Goal: Task Accomplishment & Management: Manage account settings

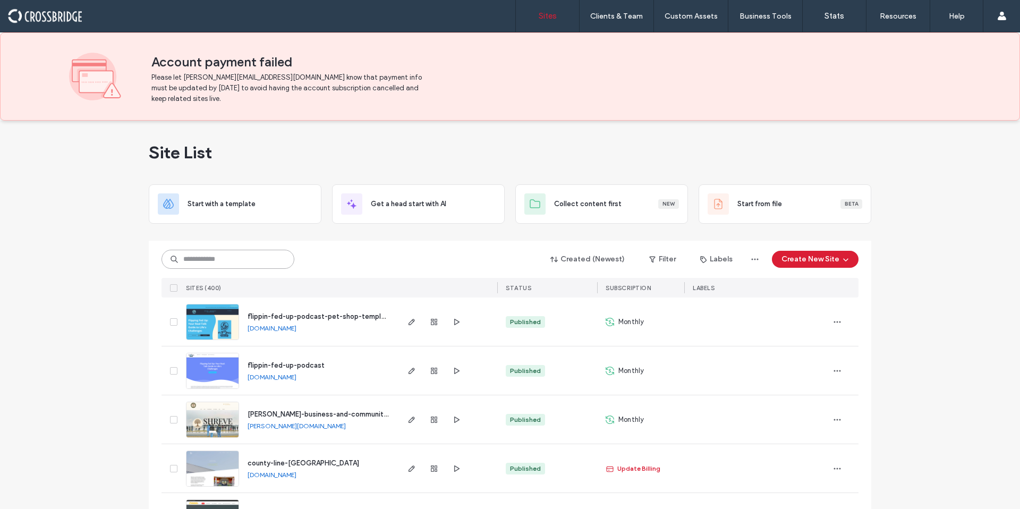
click at [247, 252] on input at bounding box center [227, 259] width 133 height 19
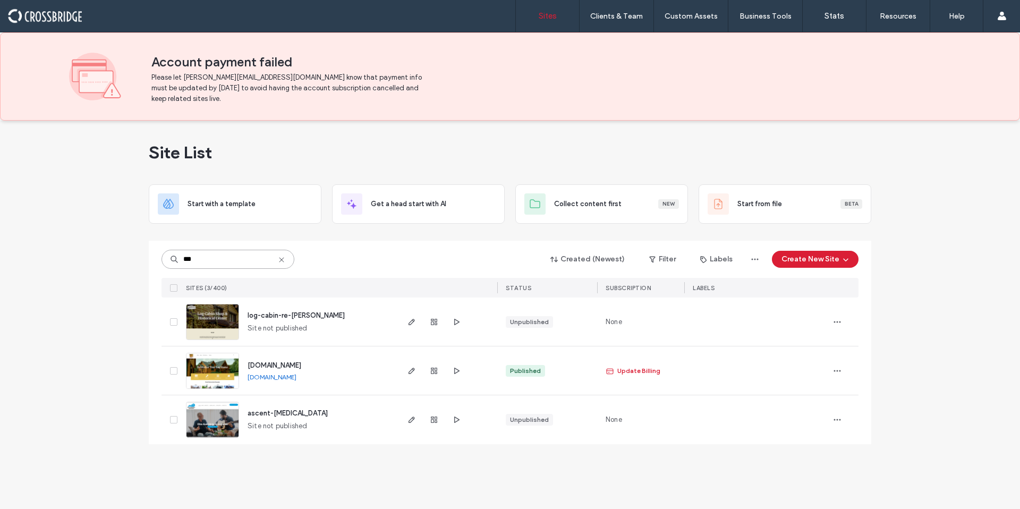
type input "***"
click at [305, 313] on span "log-cabin-re-davis" at bounding box center [295, 315] width 97 height 8
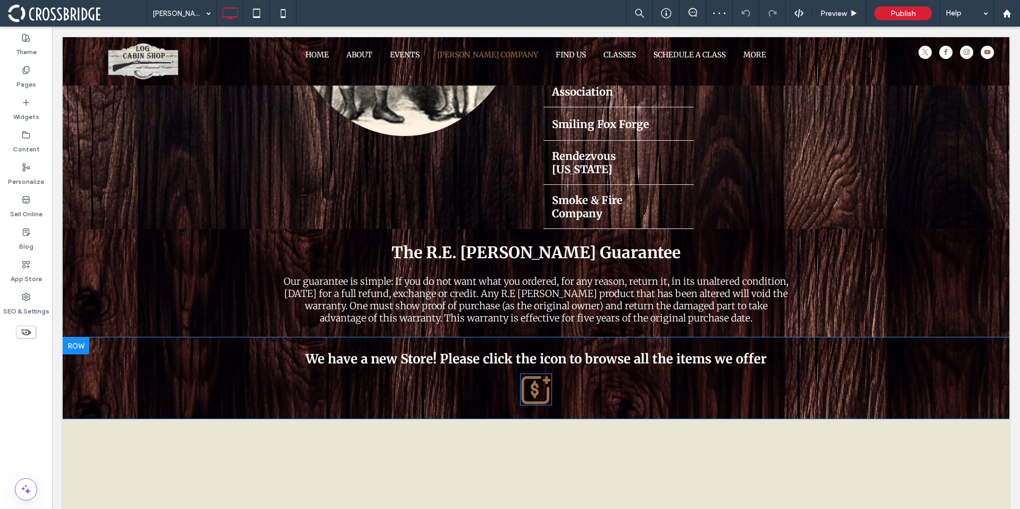
scroll to position [405, 0]
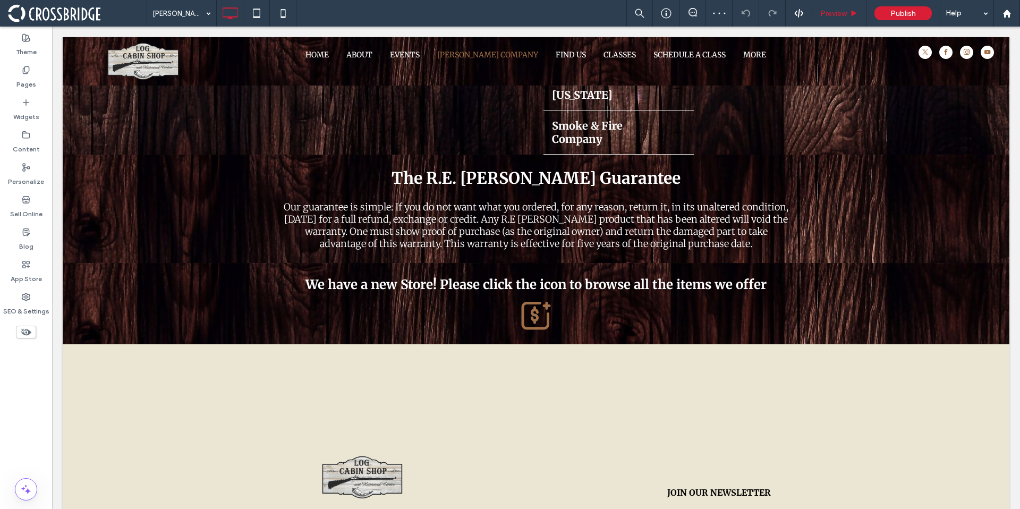
click at [848, 14] on div "Preview" at bounding box center [839, 13] width 54 height 9
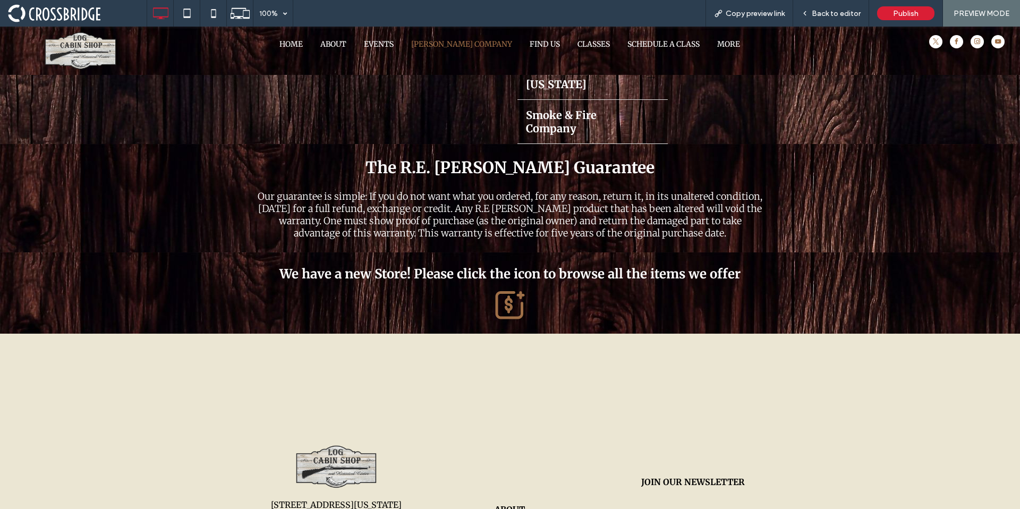
click at [504, 288] on icon at bounding box center [510, 304] width 32 height 32
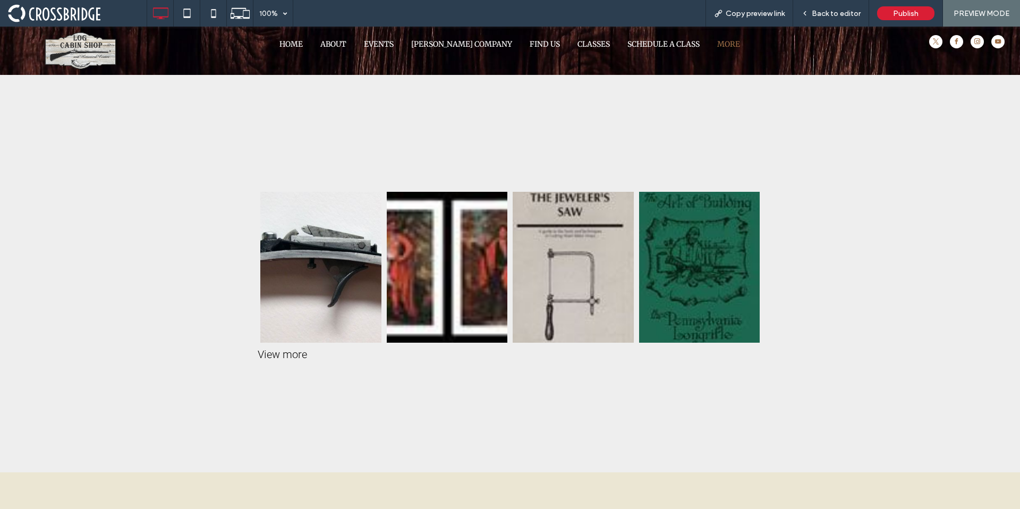
click at [275, 361] on div "Single Set Trigger SKU 01473 $100.00 Buy Now The Four [DEMOGRAPHIC_DATA] Kings …" at bounding box center [510, 273] width 510 height 185
click at [846, 14] on span "Back to editor" at bounding box center [835, 13] width 49 height 9
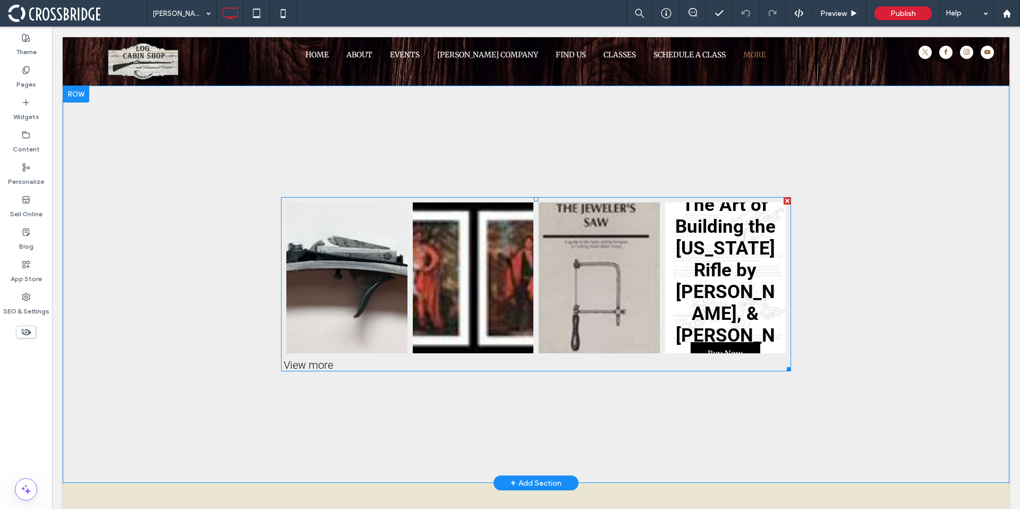
click at [714, 270] on link at bounding box center [725, 277] width 121 height 151
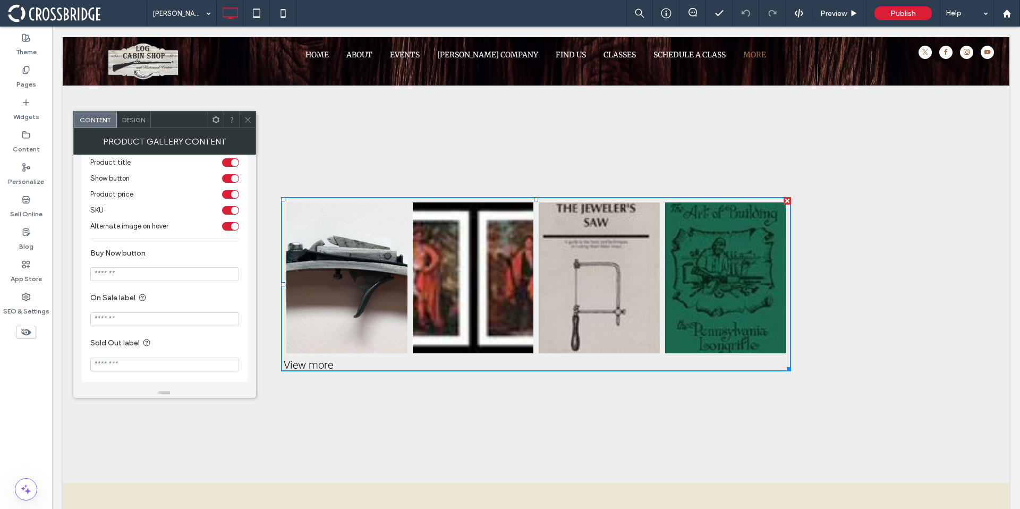
click at [247, 120] on icon at bounding box center [248, 120] width 8 height 8
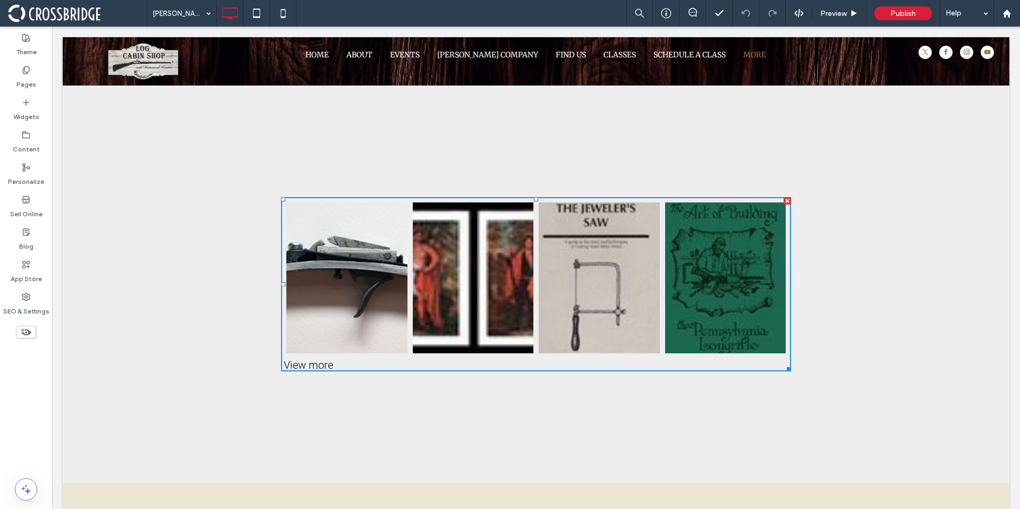
scroll to position [158, 0]
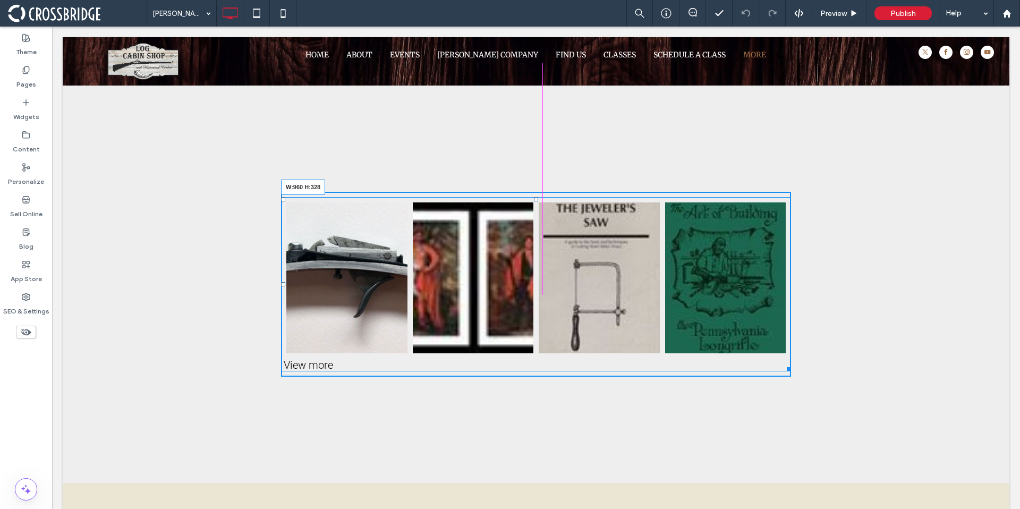
drag, startPoint x: 784, startPoint y: 367, endPoint x: 849, endPoint y: 375, distance: 65.7
click at [849, 375] on div "Single Set Trigger SKU 01473 $100.00 Buy Now The Four [DEMOGRAPHIC_DATA] Kings …" at bounding box center [536, 283] width 946 height 397
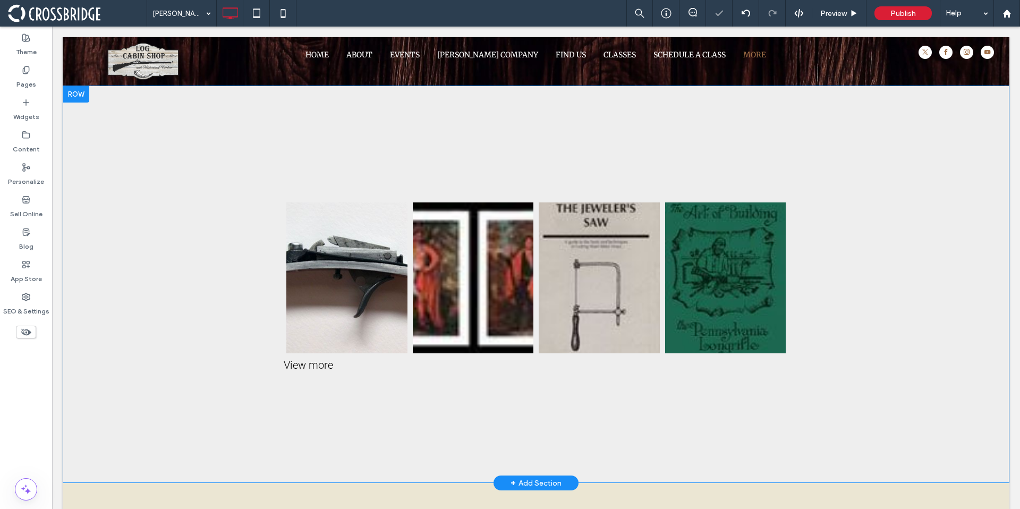
click at [89, 99] on div at bounding box center [76, 93] width 27 height 17
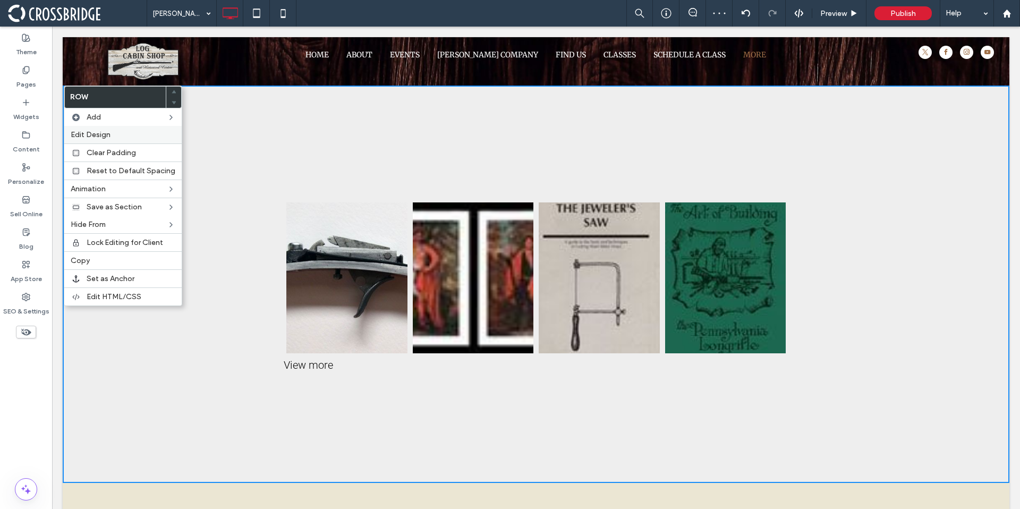
click at [99, 136] on span "Edit Design" at bounding box center [91, 134] width 40 height 9
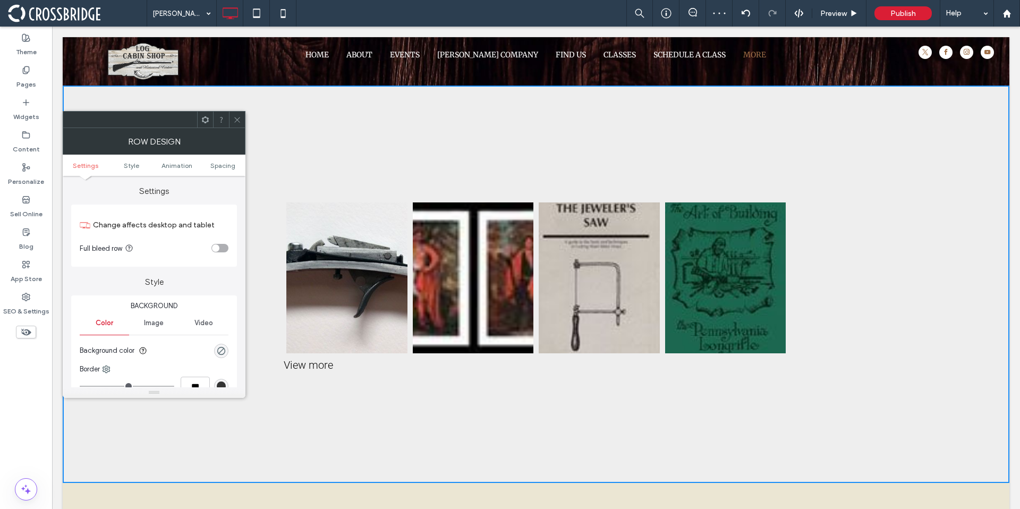
click at [223, 242] on section "Full bleed row" at bounding box center [154, 248] width 149 height 27
click at [223, 244] on div "toggle" at bounding box center [219, 248] width 17 height 8
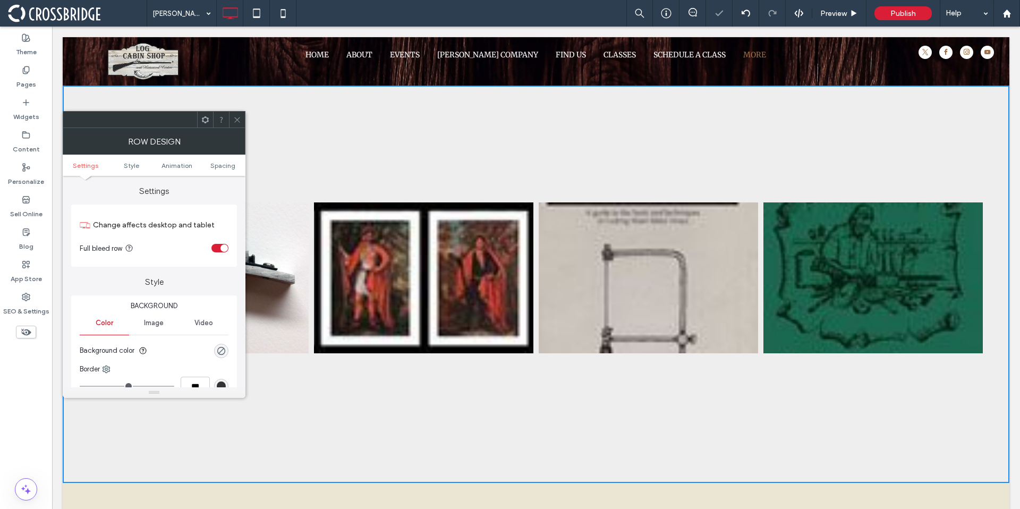
click at [238, 114] on span at bounding box center [237, 120] width 8 height 16
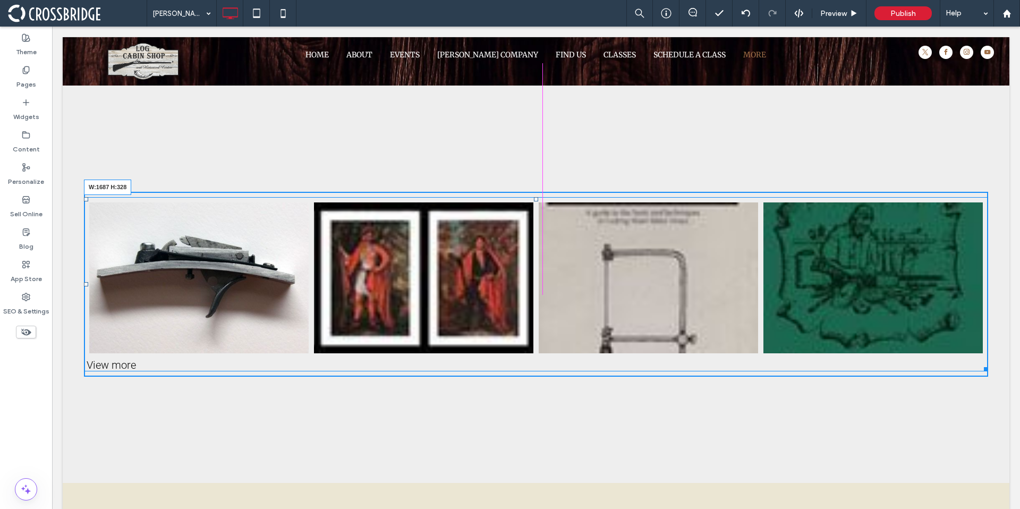
drag, startPoint x: 978, startPoint y: 370, endPoint x: 867, endPoint y: 330, distance: 117.9
click at [987, 376] on div "Single Set Trigger SKU 01473 $100.00 Buy Now The Four [DEMOGRAPHIC_DATA] Kings …" at bounding box center [536, 283] width 946 height 397
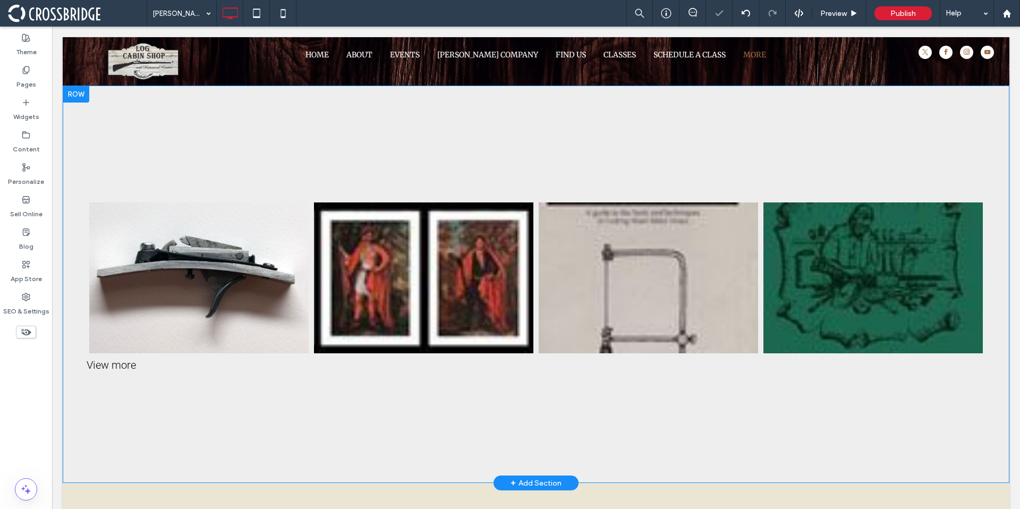
click at [95, 130] on div "Single Set Trigger SKU 01473 $100.00 Buy Now The Four [DEMOGRAPHIC_DATA] Kings …" at bounding box center [536, 283] width 946 height 397
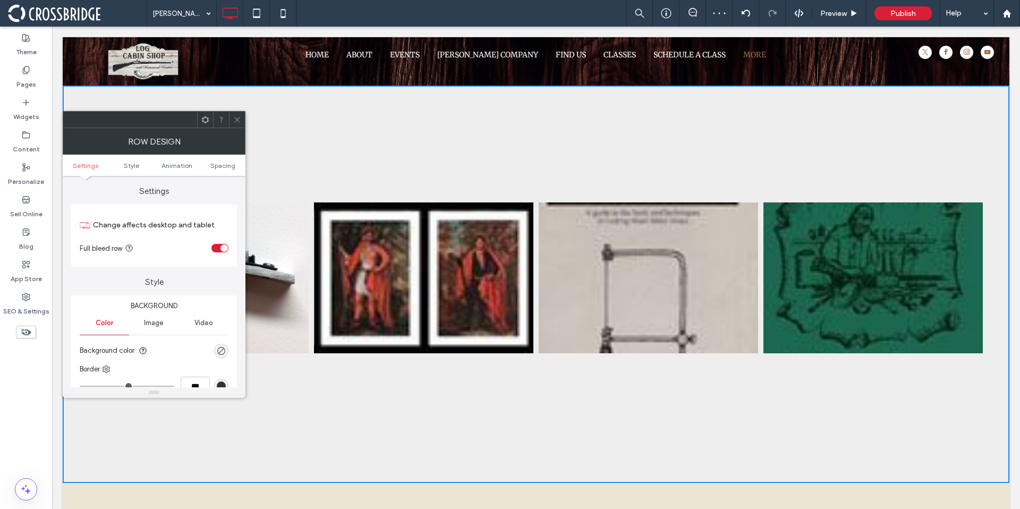
click at [221, 241] on section "Full bleed row" at bounding box center [154, 248] width 149 height 27
click at [223, 244] on div "toggle" at bounding box center [223, 247] width 7 height 7
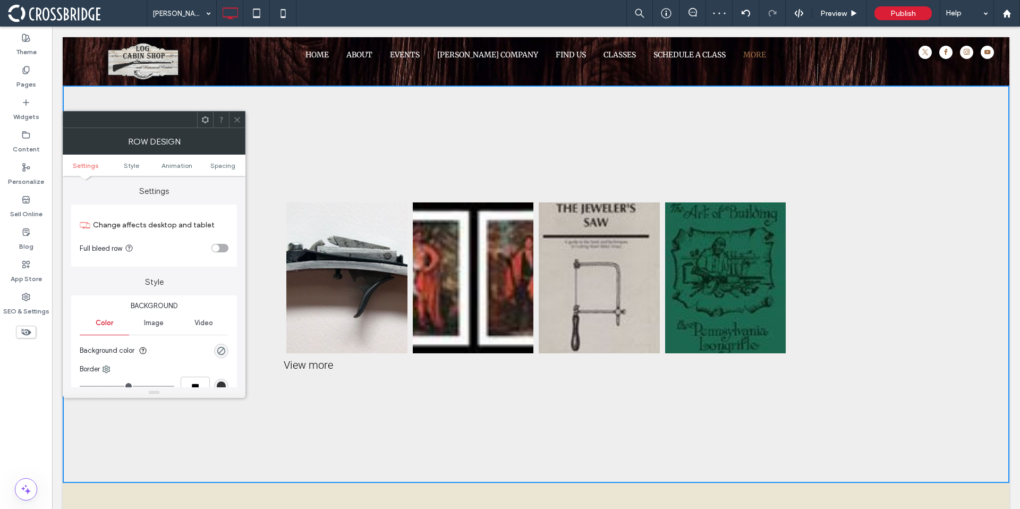
click at [237, 119] on use at bounding box center [236, 119] width 5 height 5
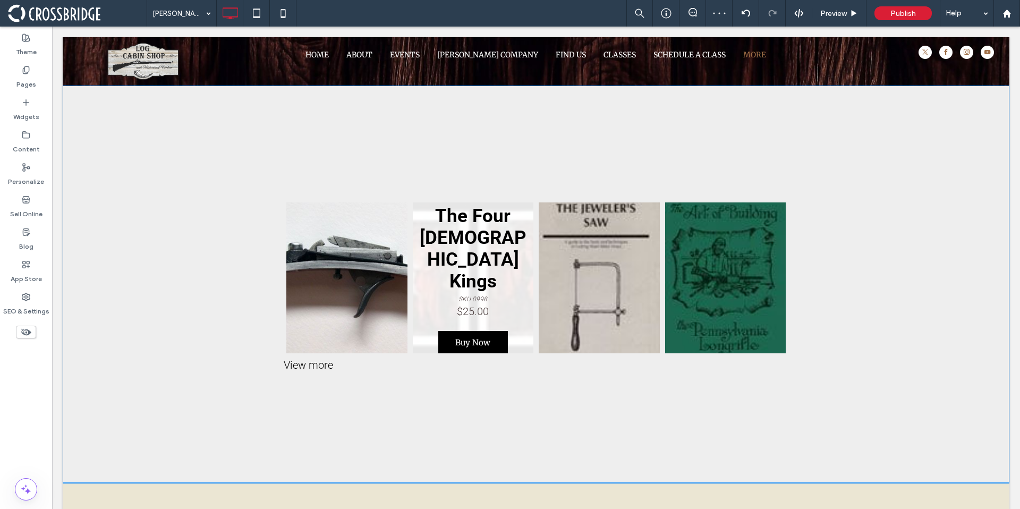
click at [455, 284] on link at bounding box center [473, 277] width 121 height 151
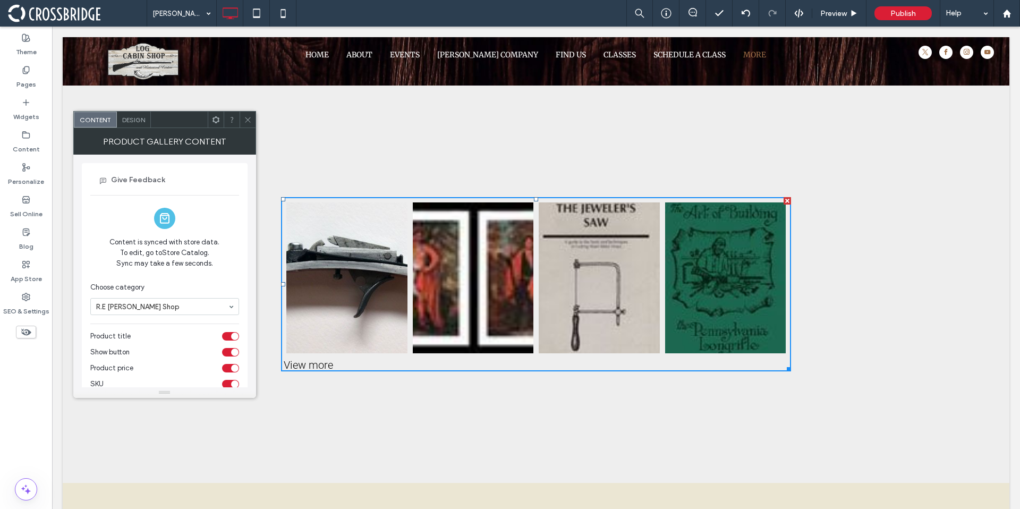
click at [138, 123] on span "Design" at bounding box center [133, 120] width 23 height 8
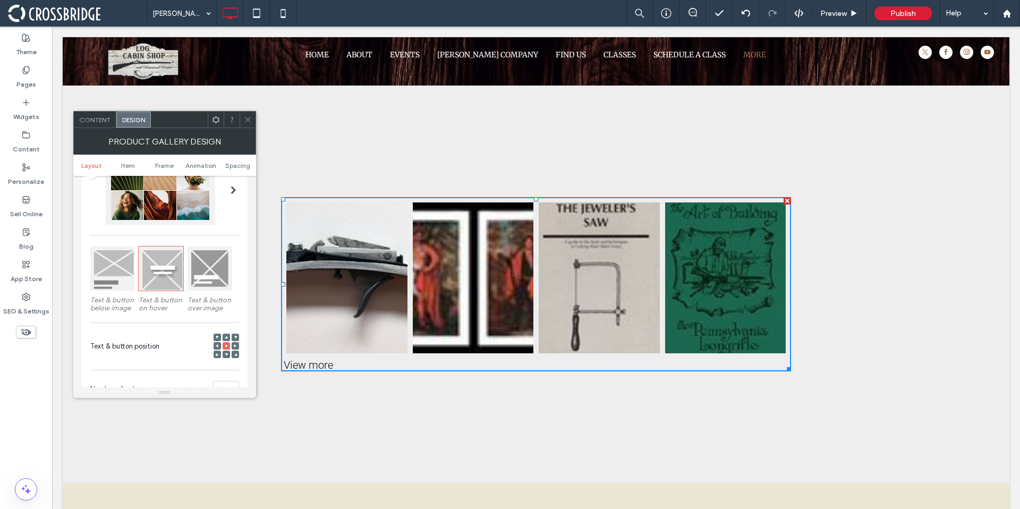
scroll to position [88, 0]
click at [119, 279] on div at bounding box center [112, 271] width 44 height 44
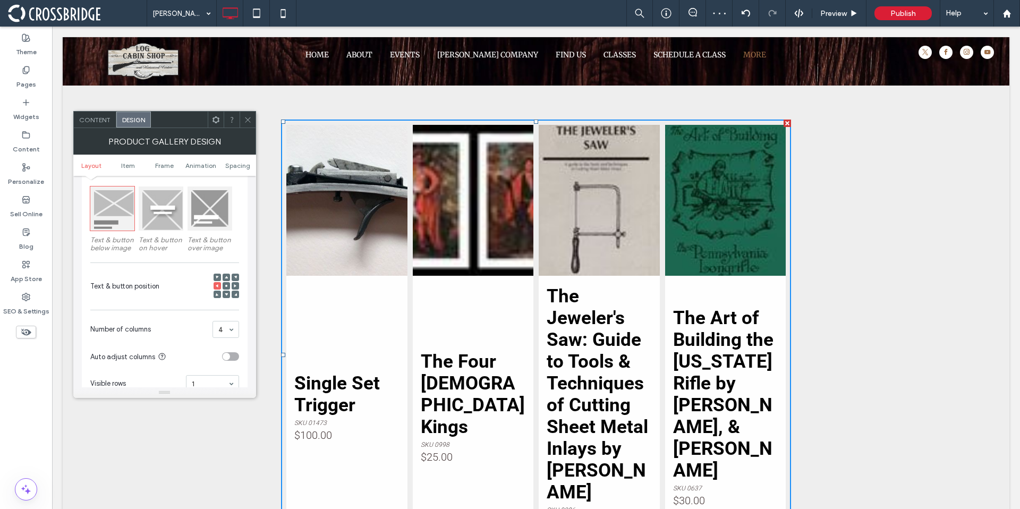
scroll to position [88, 0]
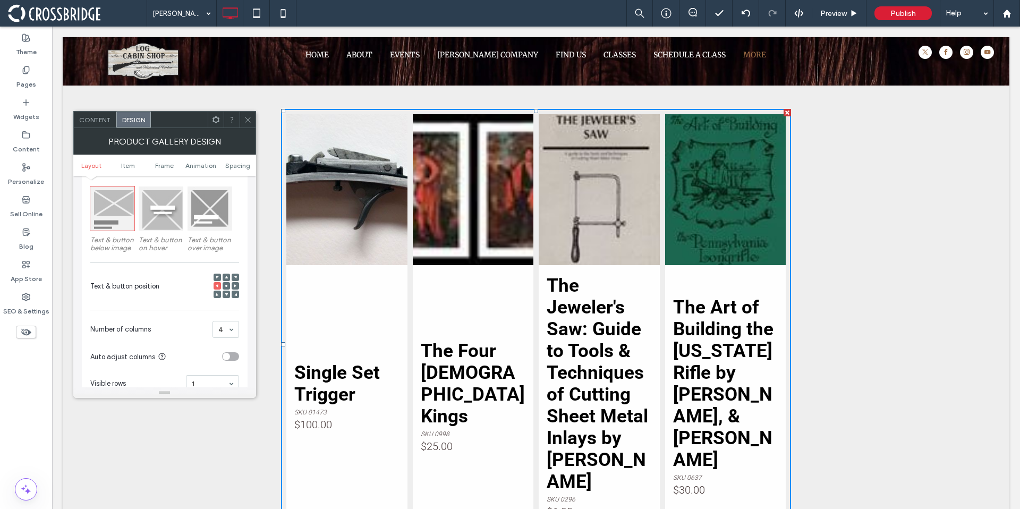
click at [227, 286] on icon at bounding box center [226, 285] width 3 height 3
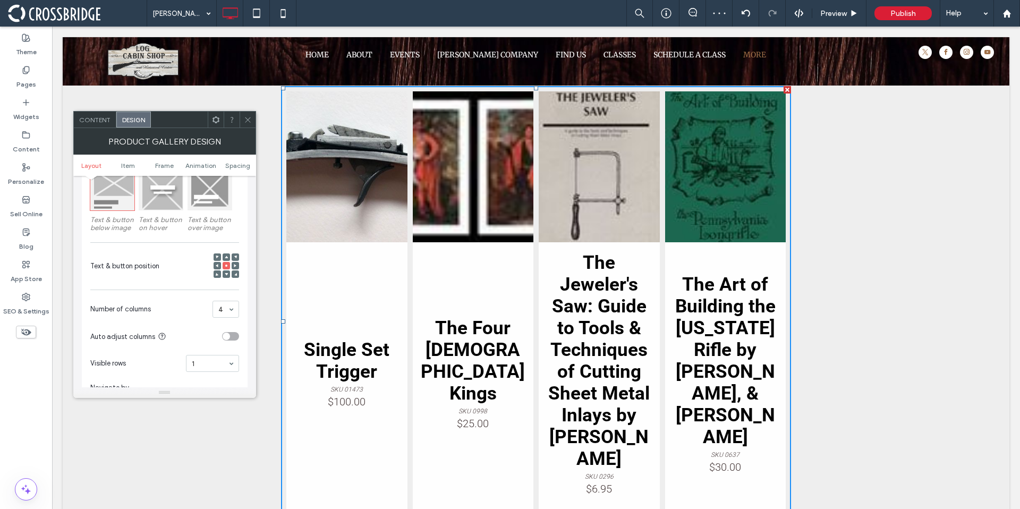
scroll to position [189, 0]
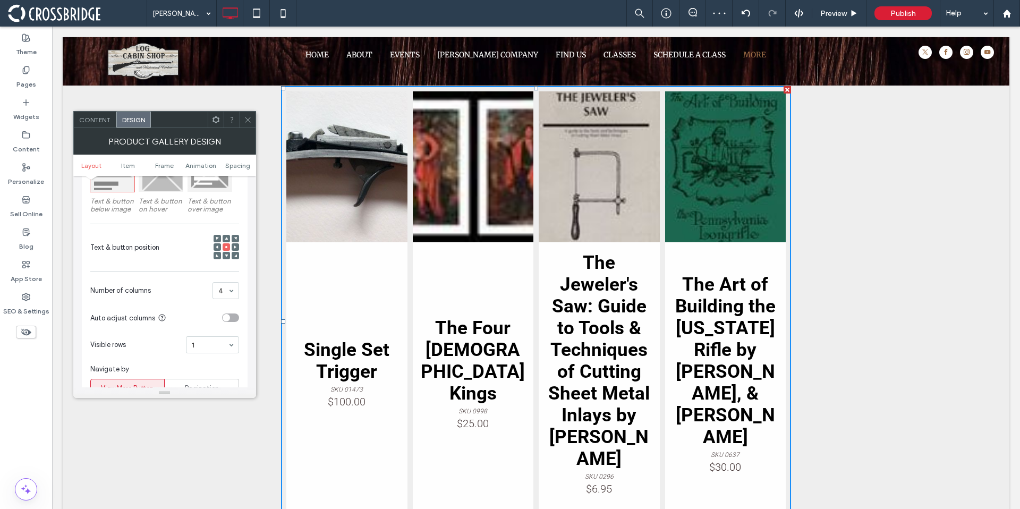
click at [226, 314] on div "toggle" at bounding box center [226, 317] width 7 height 7
click at [235, 315] on div "toggle" at bounding box center [234, 317] width 7 height 7
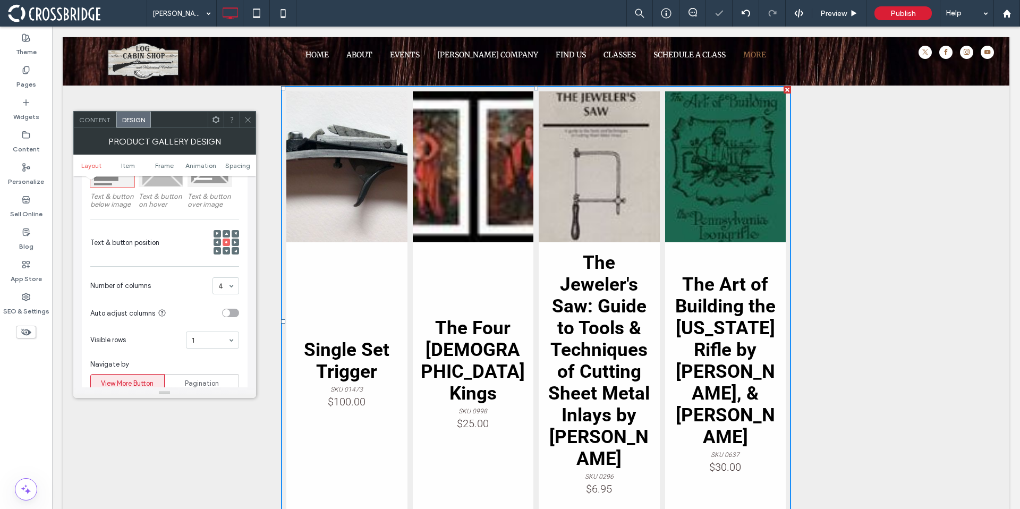
click at [210, 329] on section "Visible rows 1" at bounding box center [164, 340] width 149 height 28
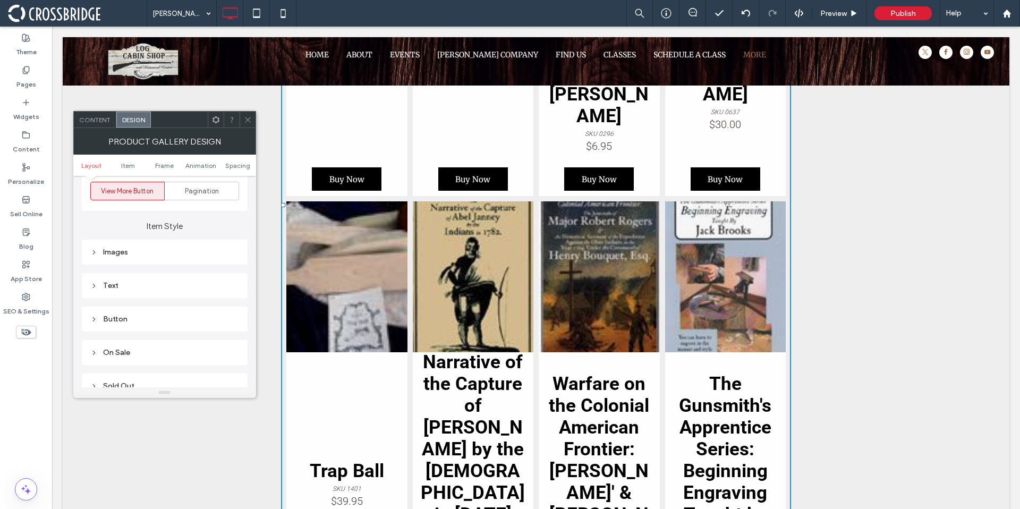
scroll to position [386, 0]
click at [93, 261] on div "Images" at bounding box center [165, 251] width 166 height 25
click at [99, 254] on div "Images" at bounding box center [164, 251] width 149 height 9
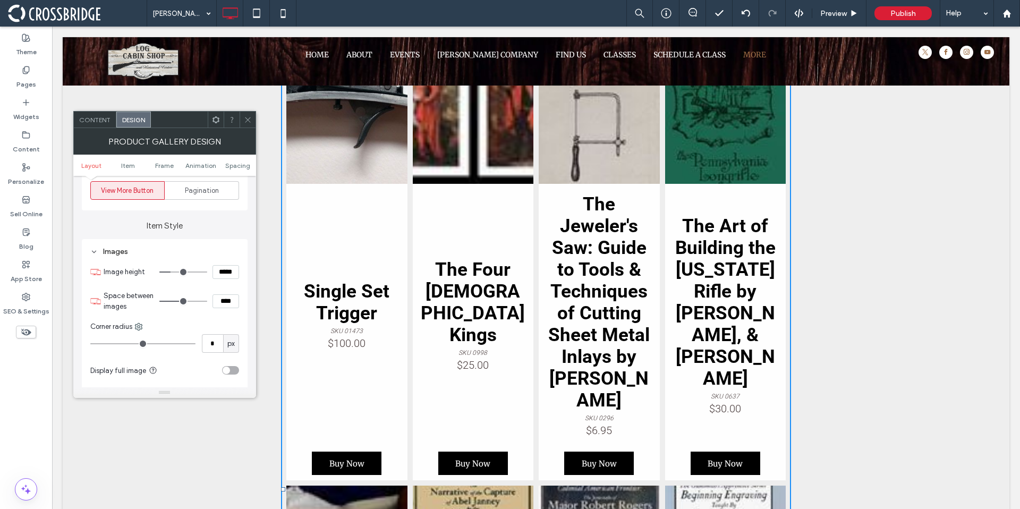
scroll to position [81, 0]
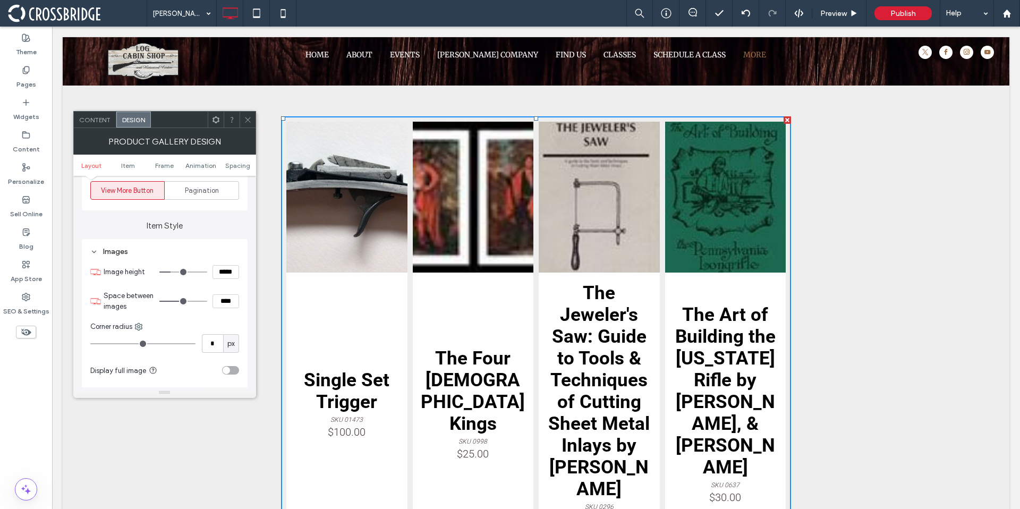
type input "**"
type input "****"
type input "**"
type input "****"
type input "**"
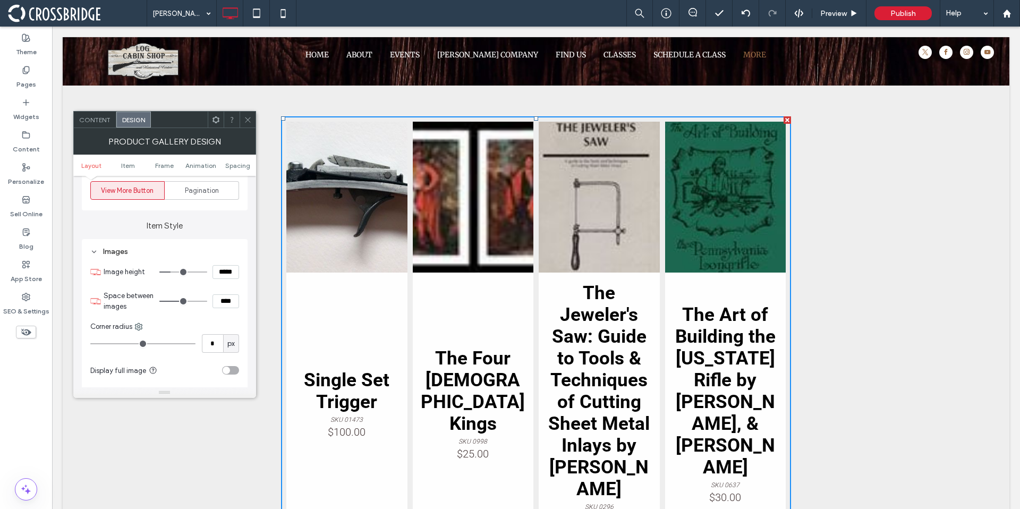
type input "****"
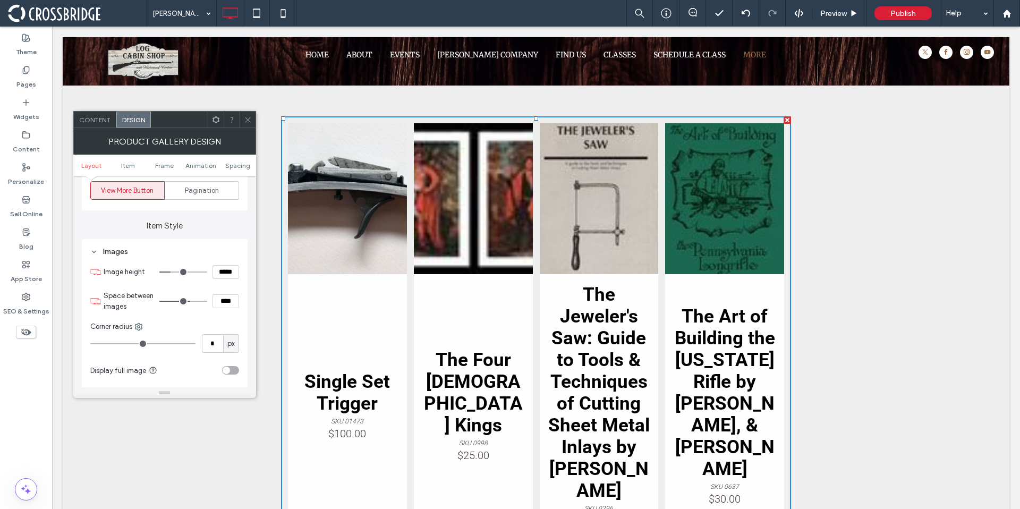
type input "**"
type input "****"
type input "**"
type input "****"
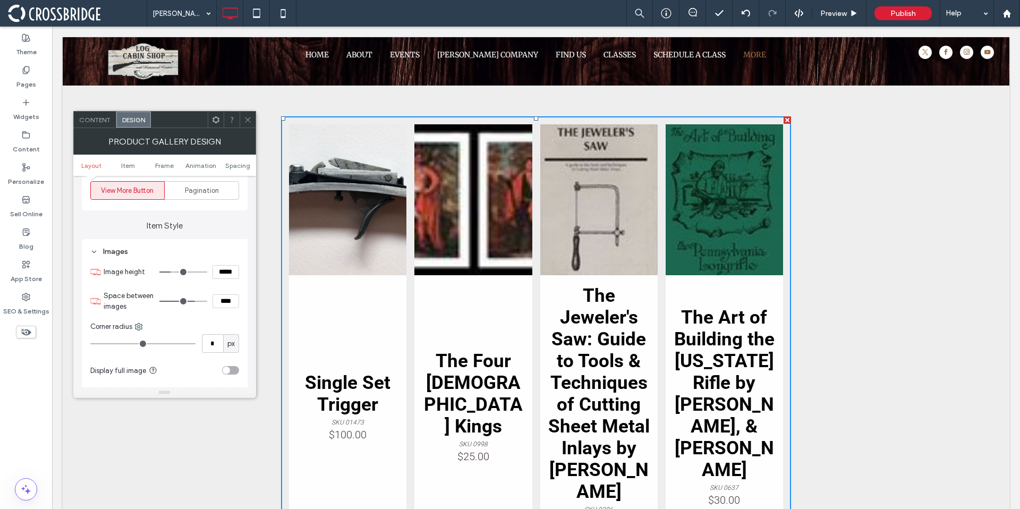
type input "**"
type input "****"
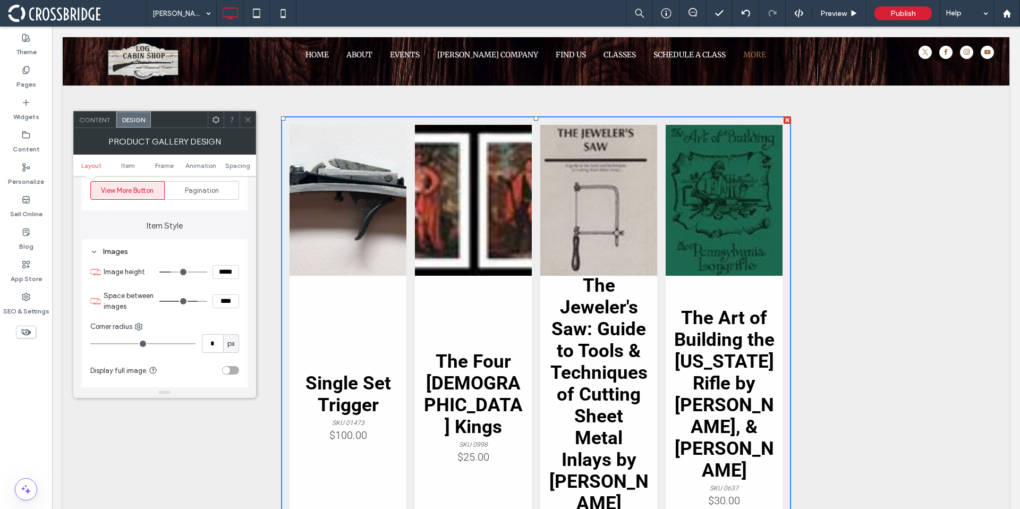
type input "**"
type input "****"
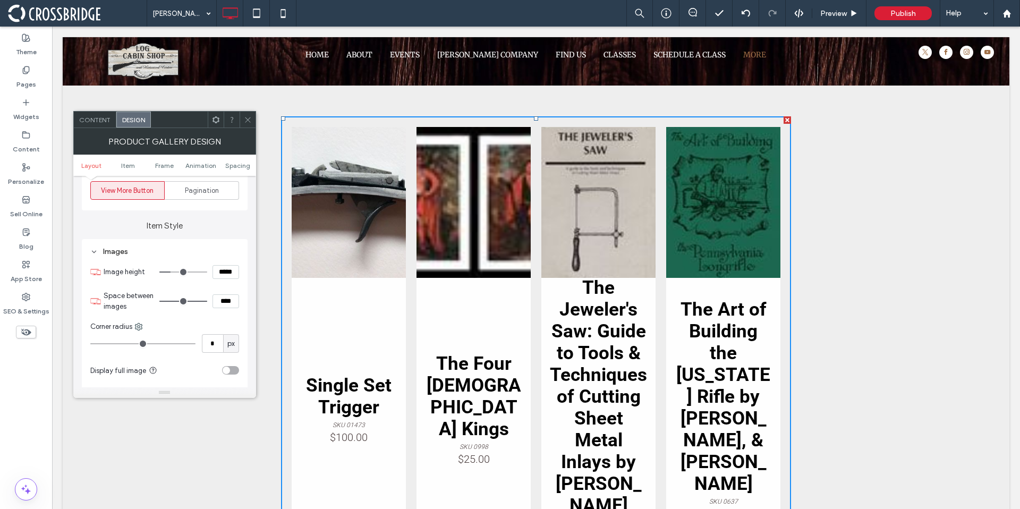
drag, startPoint x: 185, startPoint y: 299, endPoint x: 219, endPoint y: 297, distance: 34.6
click at [207, 301] on input "range" at bounding box center [183, 301] width 48 height 1
type input "**"
type input "****"
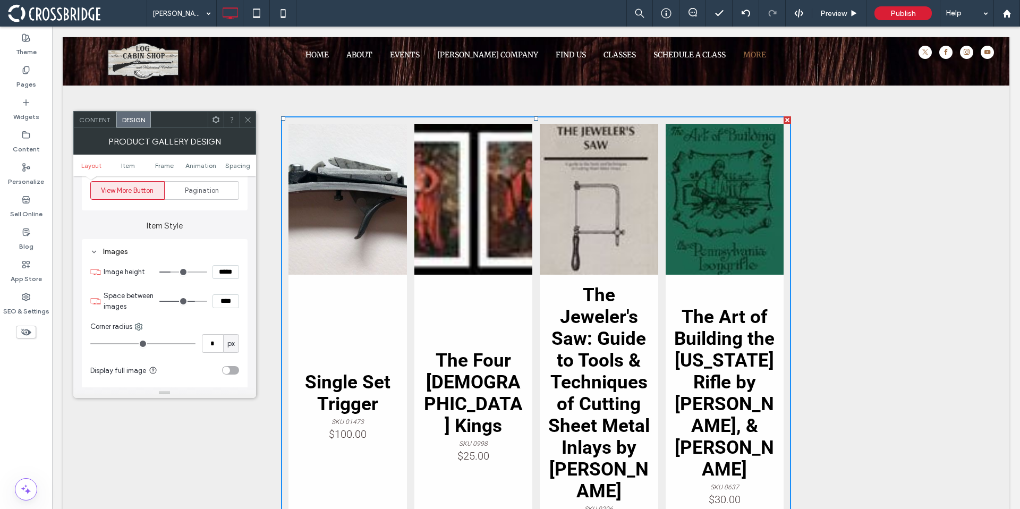
type input "**"
type input "****"
type input "**"
type input "****"
type input "**"
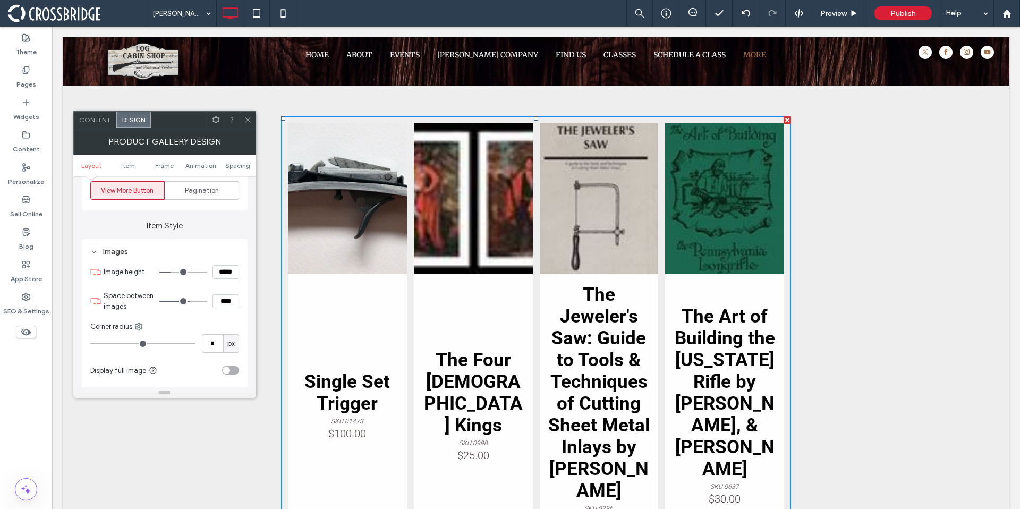
type input "****"
type input "**"
type input "****"
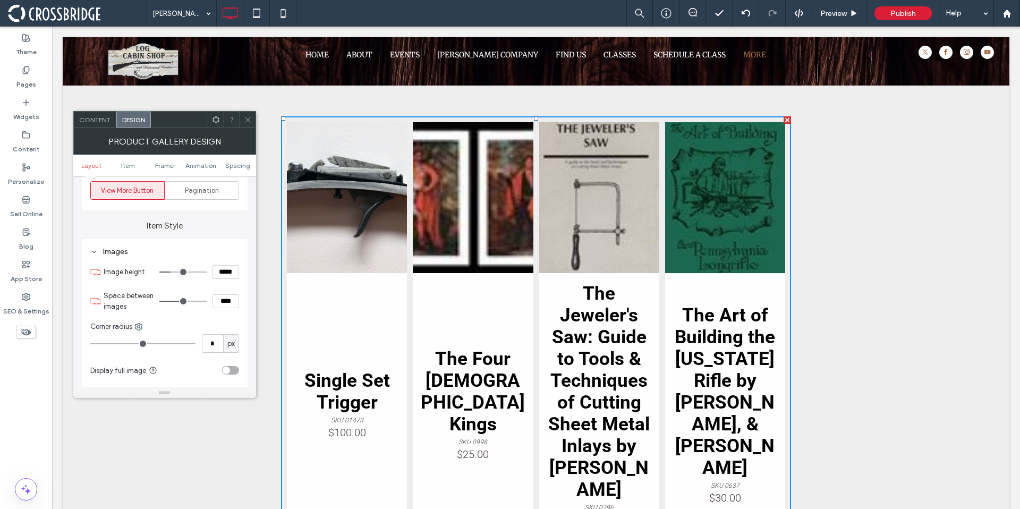
type input "**"
type input "****"
drag, startPoint x: 202, startPoint y: 301, endPoint x: 184, endPoint y: 300, distance: 18.7
type input "**"
click at [184, 301] on input "range" at bounding box center [183, 301] width 48 height 1
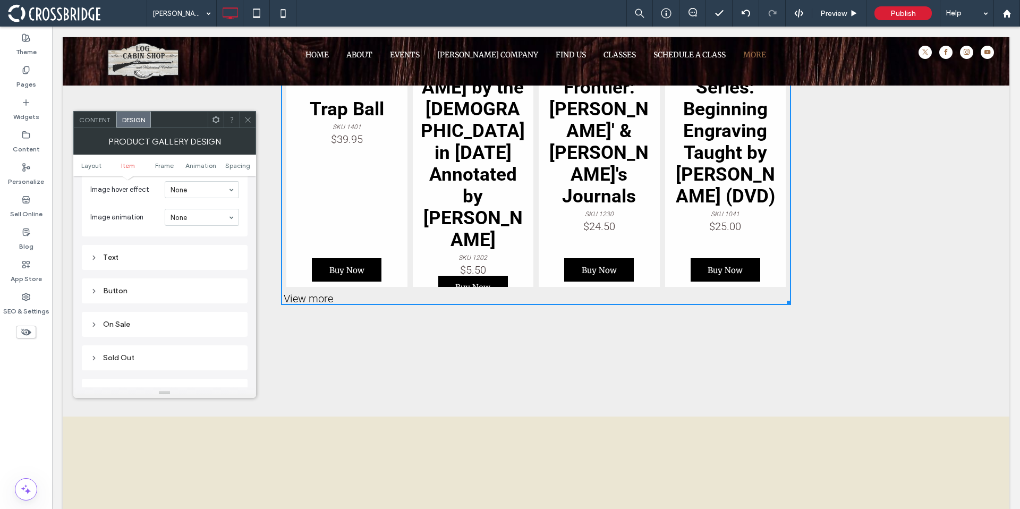
scroll to position [685, 0]
click at [101, 250] on div "Text" at bounding box center [164, 257] width 149 height 14
click at [204, 244] on div "Text" at bounding box center [202, 235] width 74 height 23
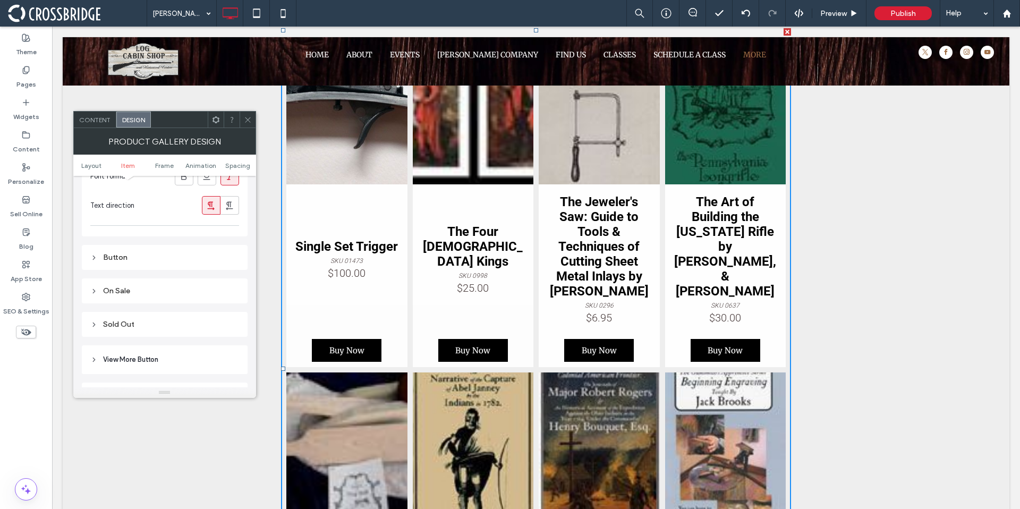
scroll to position [1402, 0]
click at [110, 192] on div "Button" at bounding box center [164, 185] width 149 height 14
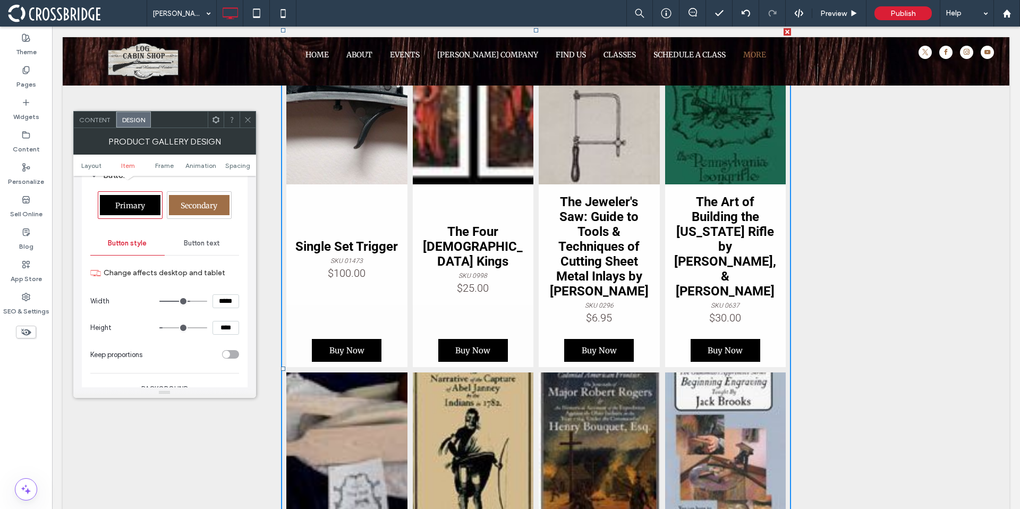
scroll to position [1422, 0]
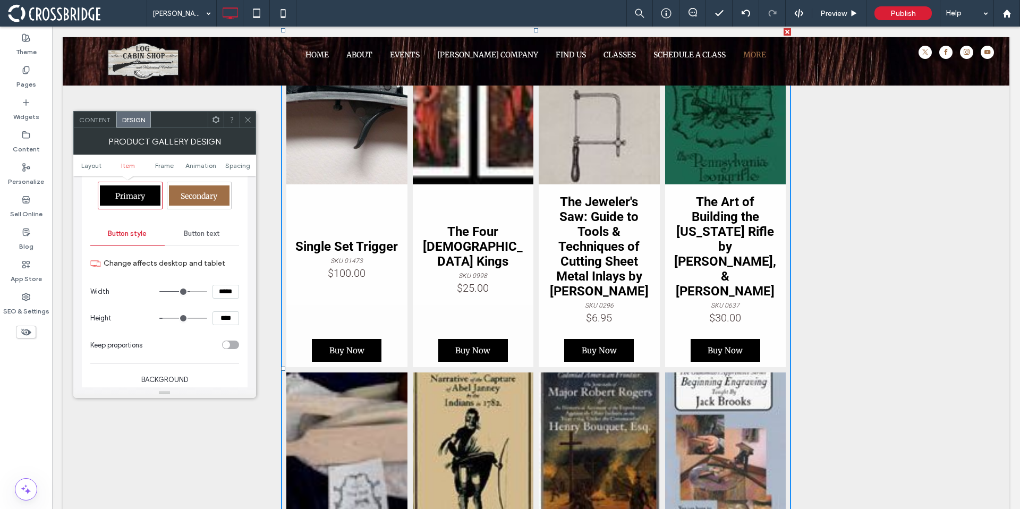
click at [246, 119] on icon at bounding box center [248, 120] width 8 height 8
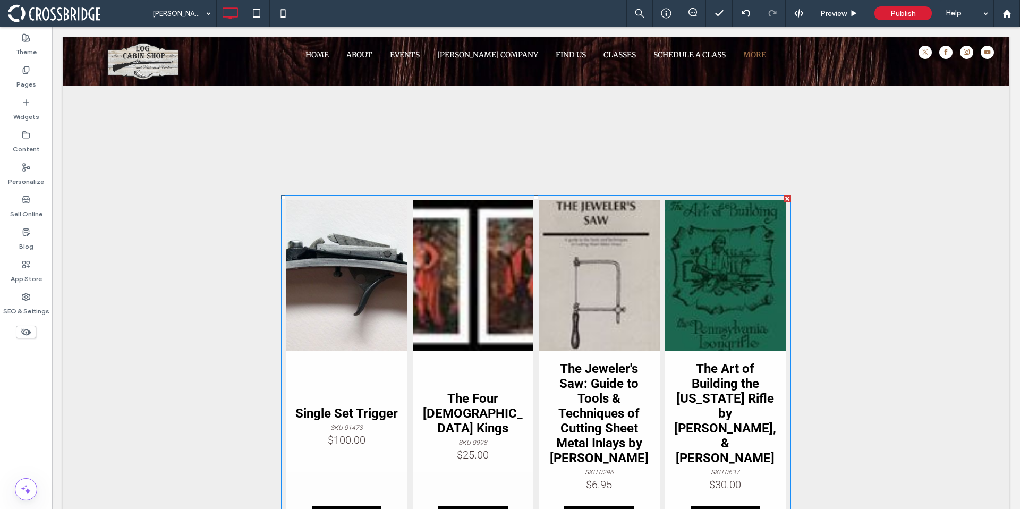
scroll to position [0, 0]
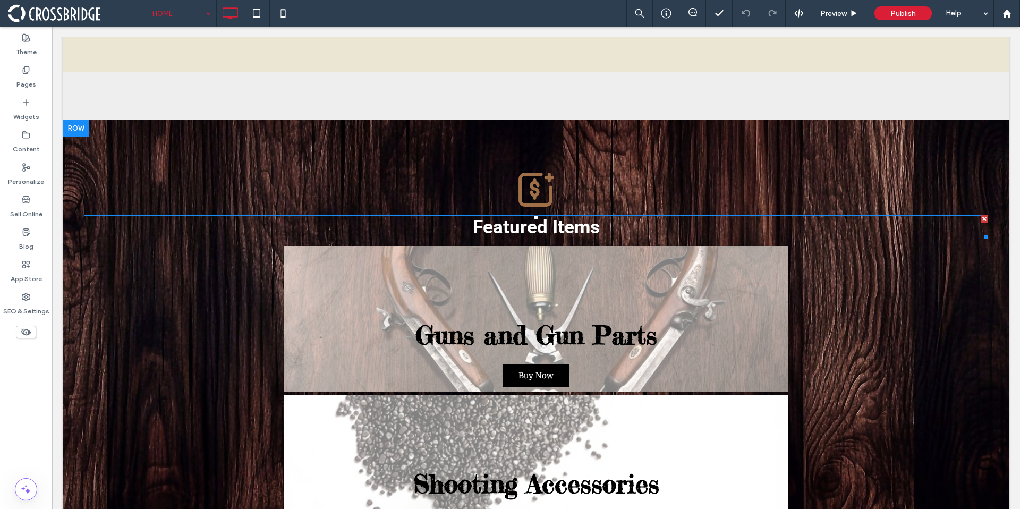
scroll to position [573, 0]
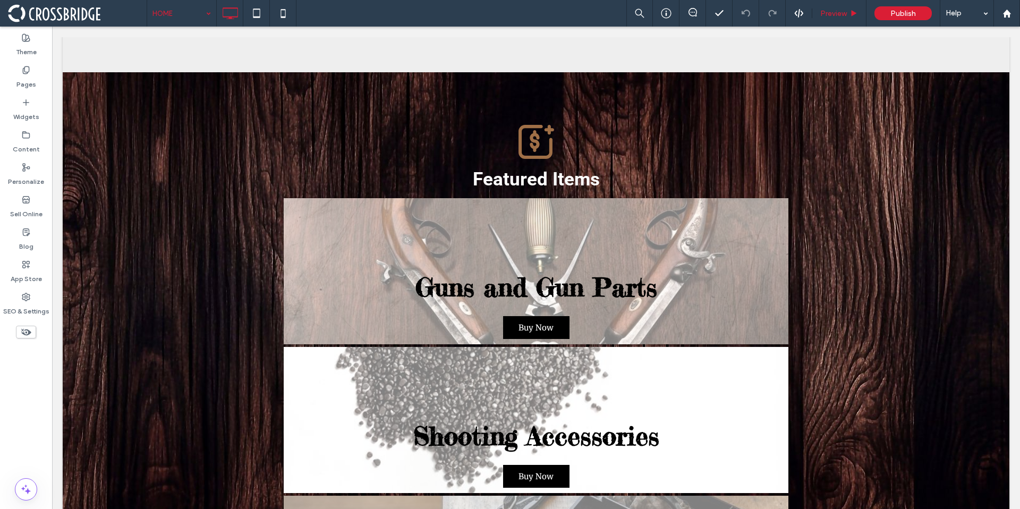
click at [830, 18] on div "Preview" at bounding box center [839, 13] width 54 height 27
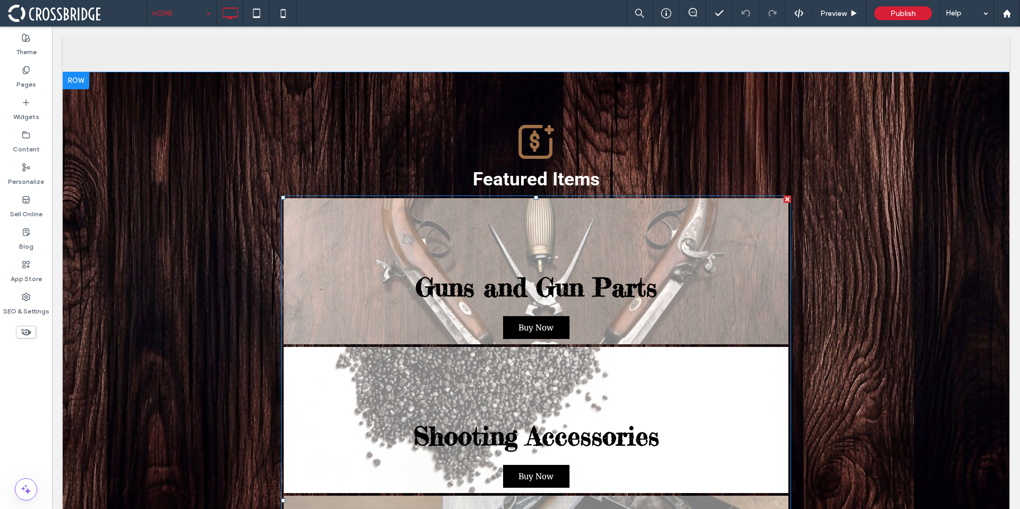
click at [504, 297] on link at bounding box center [536, 271] width 504 height 146
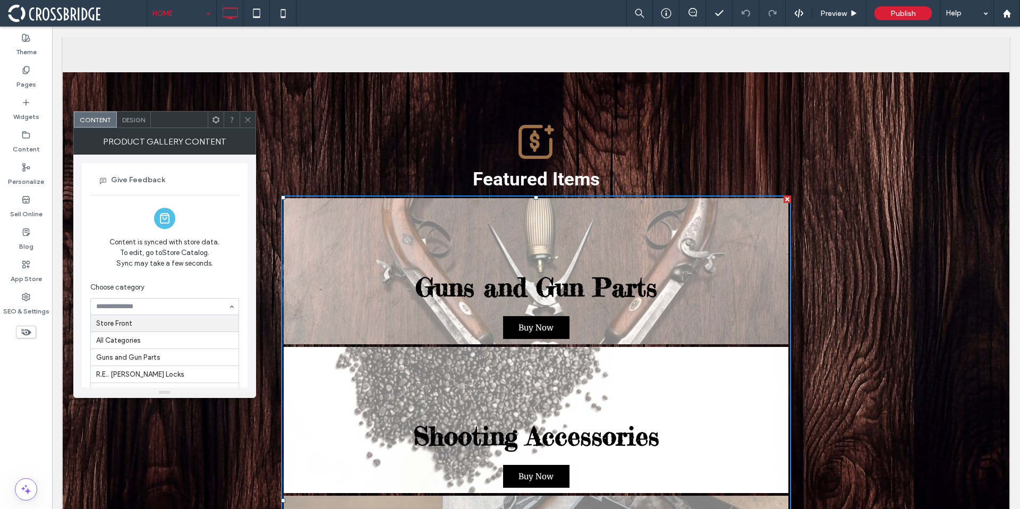
click at [226, 303] on div "Store Front All Categories Guns and Gun Parts R.E.. [PERSON_NAME] Locks Tomahaw…" at bounding box center [164, 306] width 149 height 17
click at [461, 281] on link at bounding box center [536, 271] width 504 height 146
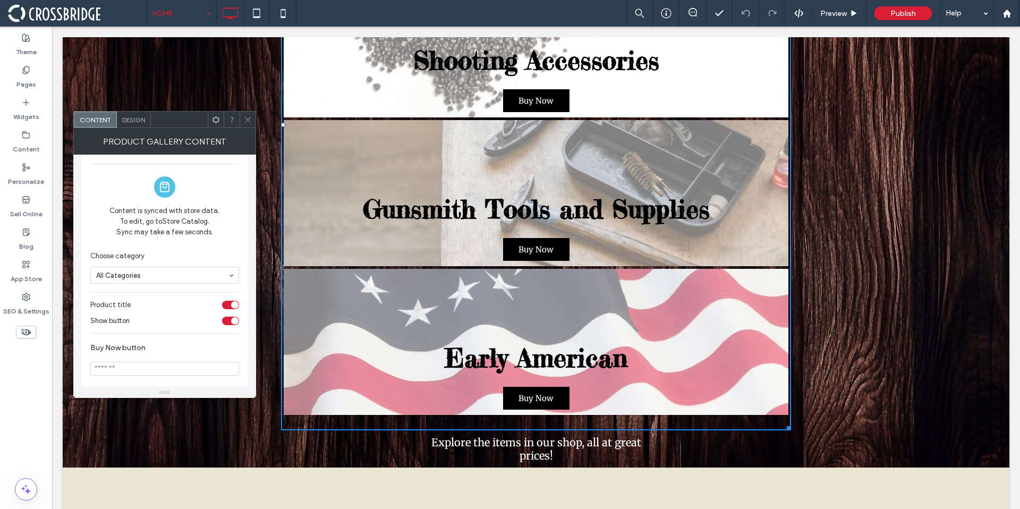
scroll to position [36, 0]
click at [247, 125] on span at bounding box center [248, 120] width 8 height 16
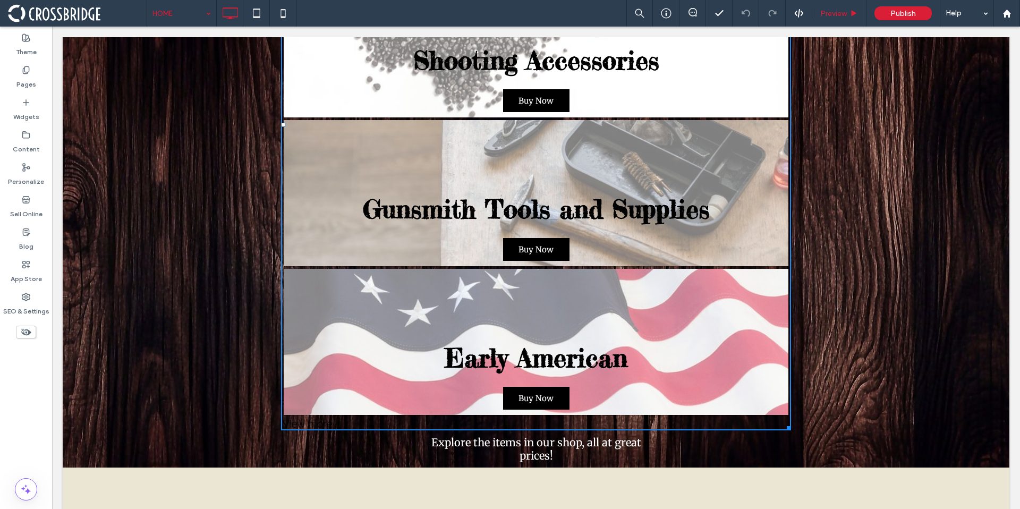
click at [835, 18] on div "Preview" at bounding box center [839, 13] width 54 height 27
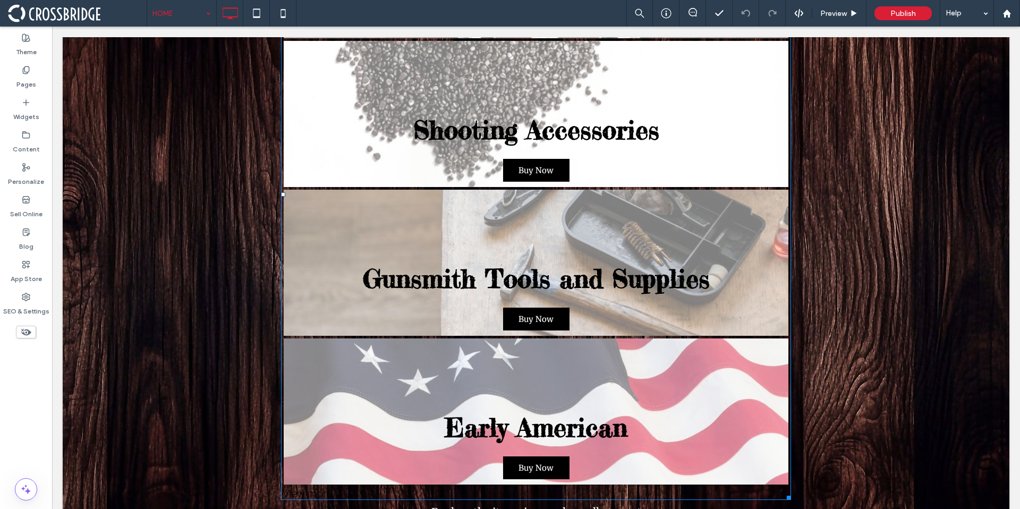
scroll to position [614, 0]
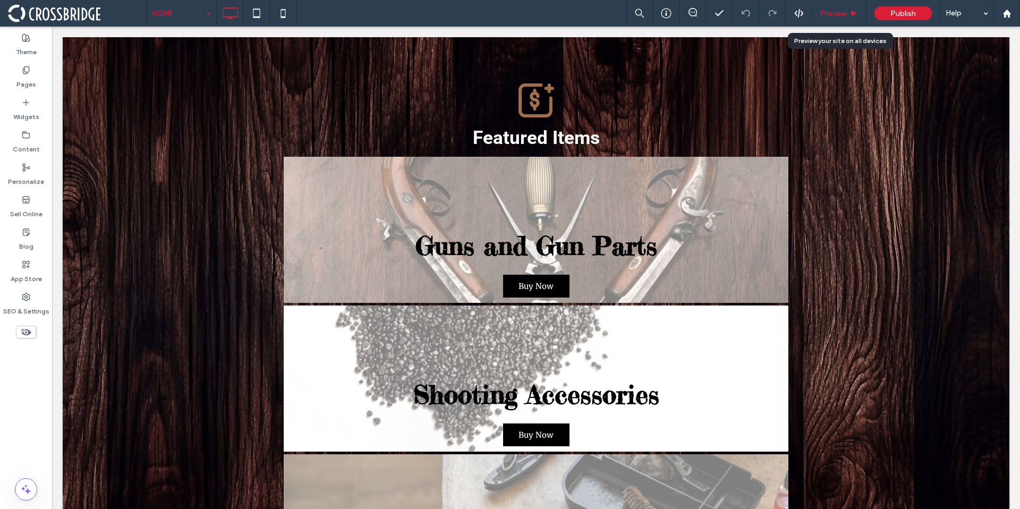
drag, startPoint x: 832, startPoint y: 14, endPoint x: 551, endPoint y: 180, distance: 326.4
click at [832, 14] on span "Preview" at bounding box center [833, 13] width 27 height 9
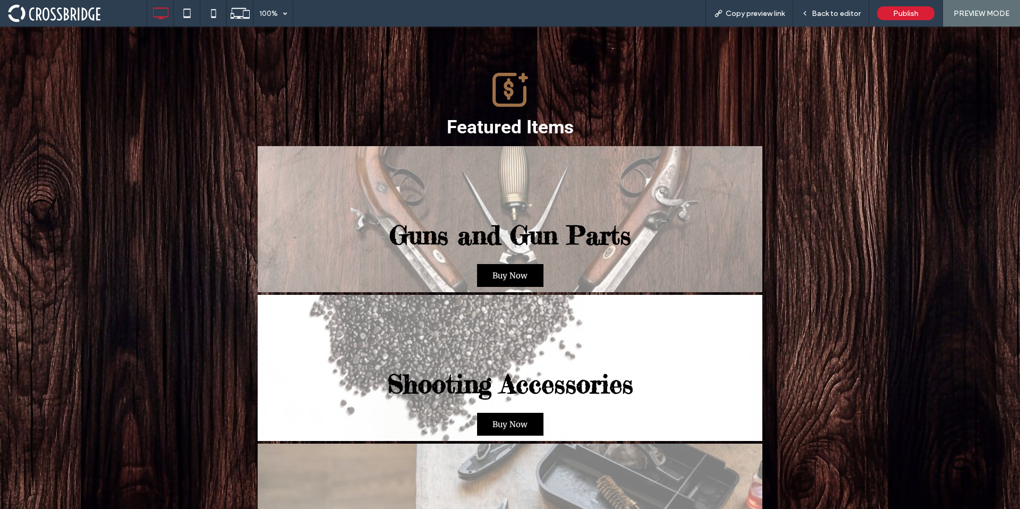
click at [516, 261] on link at bounding box center [510, 219] width 504 height 146
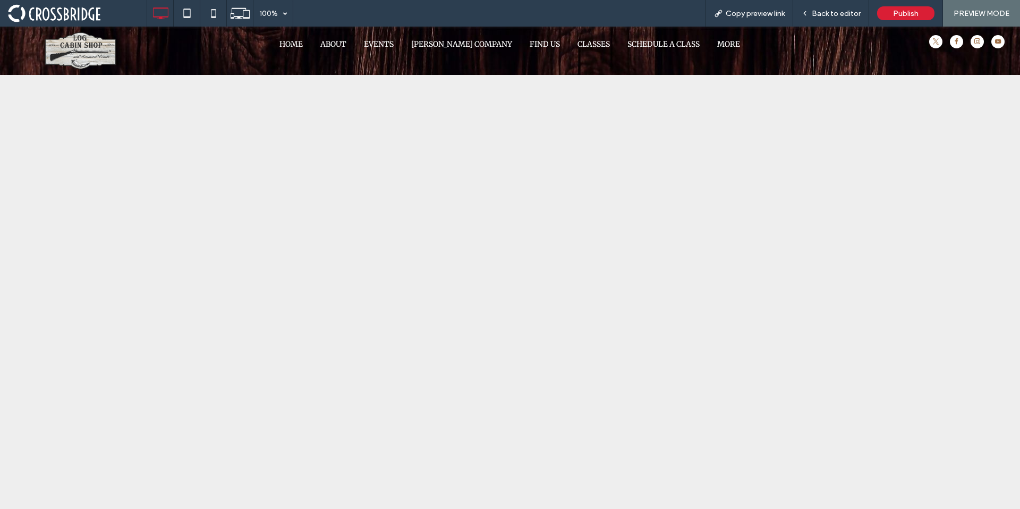
scroll to position [13, 0]
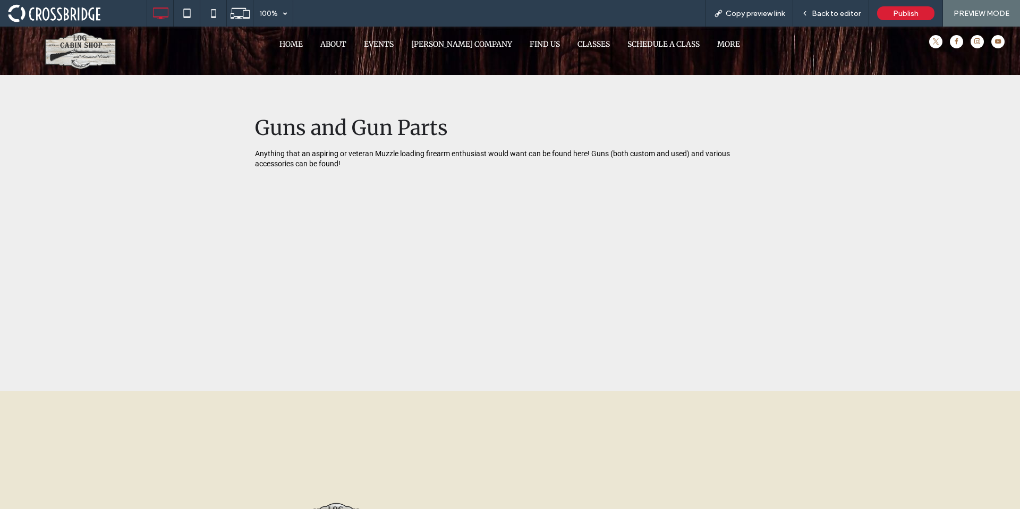
click at [389, 252] on div "Guns and Gun Parts Anything that an aspiring or veteran Muzzle loading firearm …" at bounding box center [510, 221] width 510 height 212
click at [845, 7] on div "Back to editor" at bounding box center [831, 13] width 76 height 27
click at [844, 13] on span "Back to editor" at bounding box center [835, 13] width 49 height 9
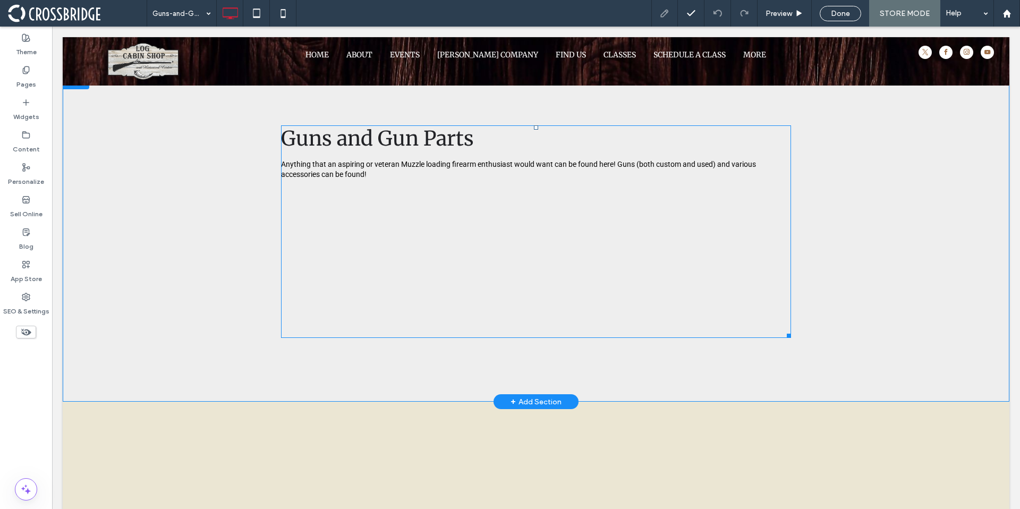
click at [484, 253] on span at bounding box center [536, 231] width 510 height 212
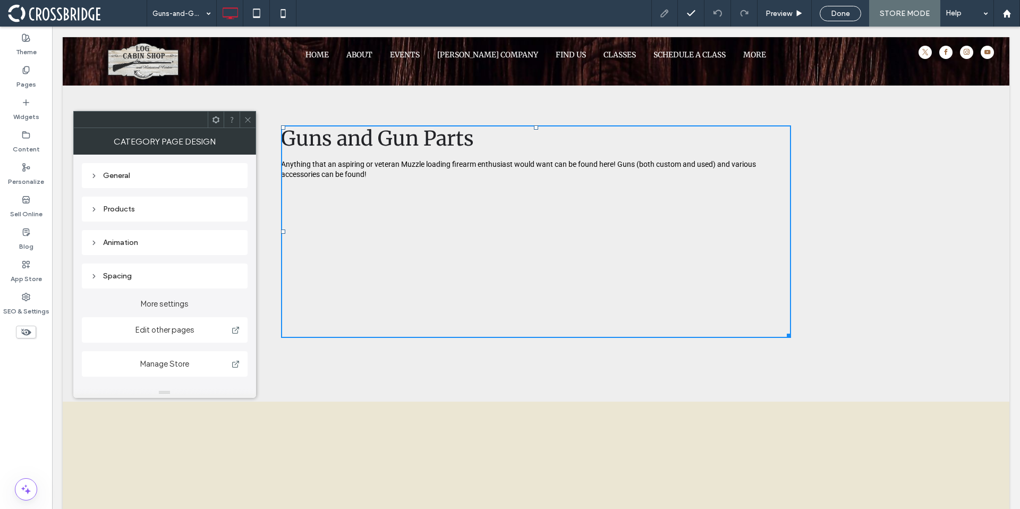
click at [115, 203] on div "Products" at bounding box center [164, 209] width 149 height 14
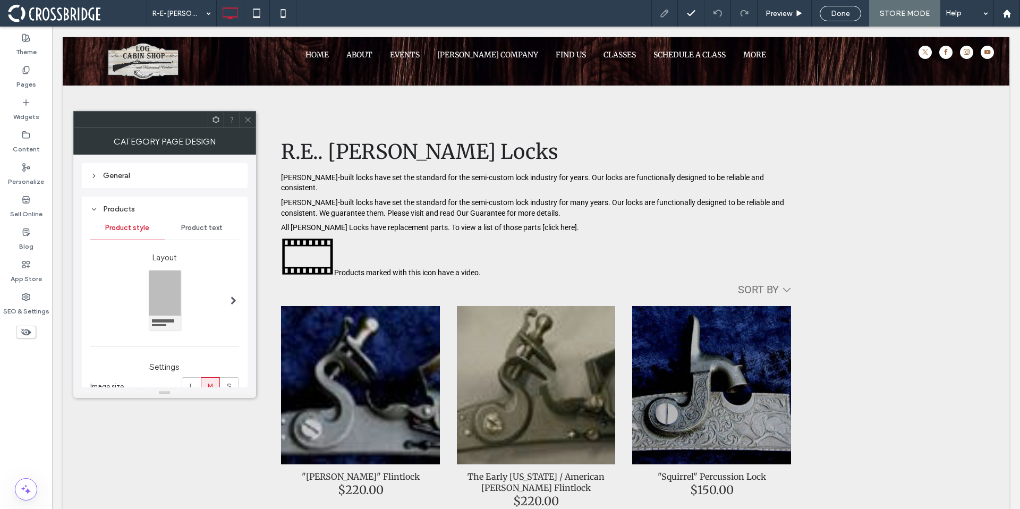
click at [248, 116] on icon at bounding box center [248, 120] width 8 height 8
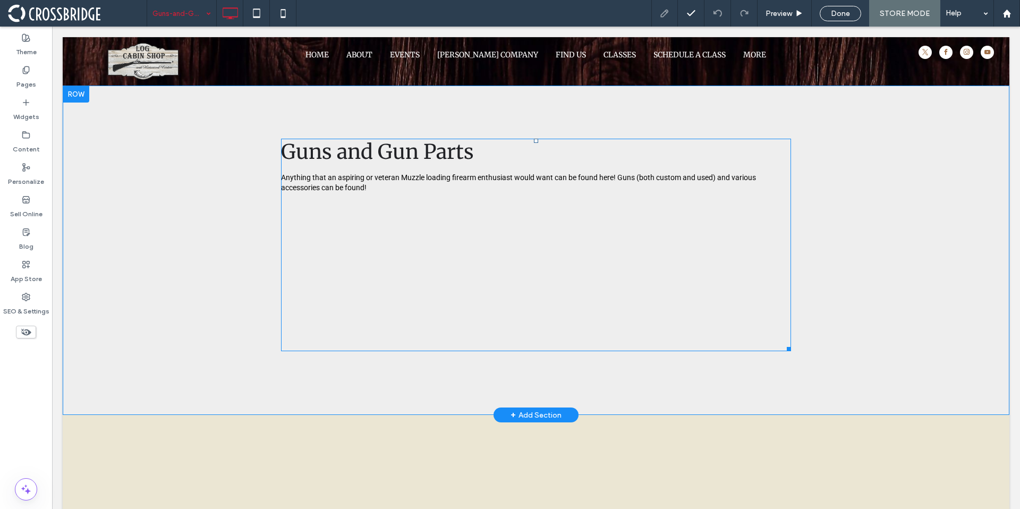
click at [403, 236] on span at bounding box center [536, 245] width 510 height 212
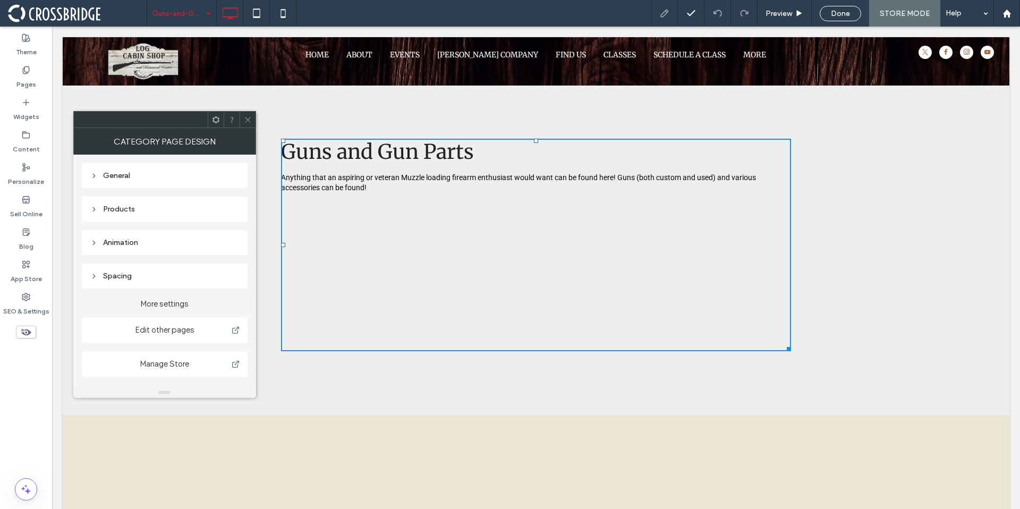
click at [111, 179] on div "General" at bounding box center [164, 175] width 149 height 9
click at [101, 171] on div "General" at bounding box center [164, 175] width 149 height 9
click at [118, 218] on div "Products" at bounding box center [165, 208] width 166 height 25
click at [118, 209] on div "Products" at bounding box center [164, 208] width 149 height 9
click at [98, 208] on div "Products" at bounding box center [164, 208] width 149 height 9
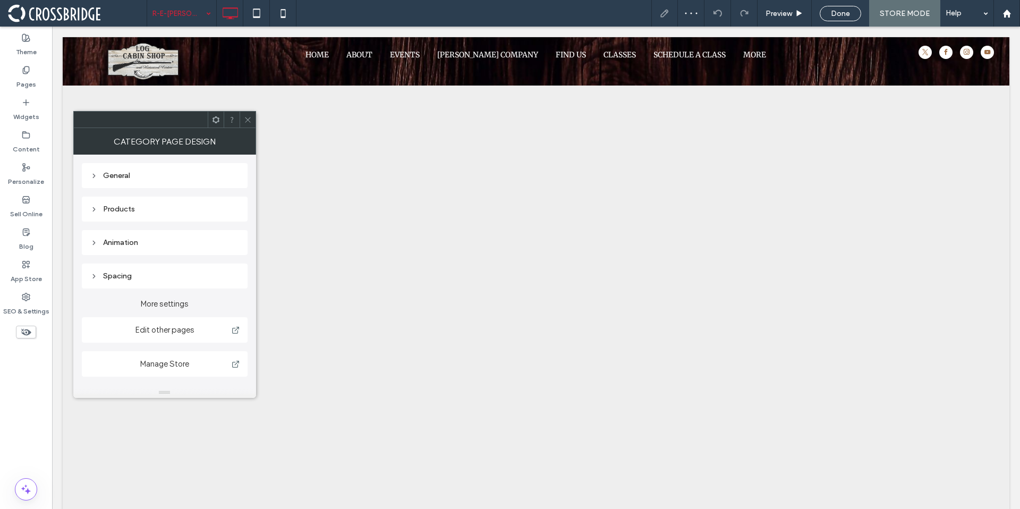
click at [250, 122] on icon at bounding box center [248, 120] width 8 height 8
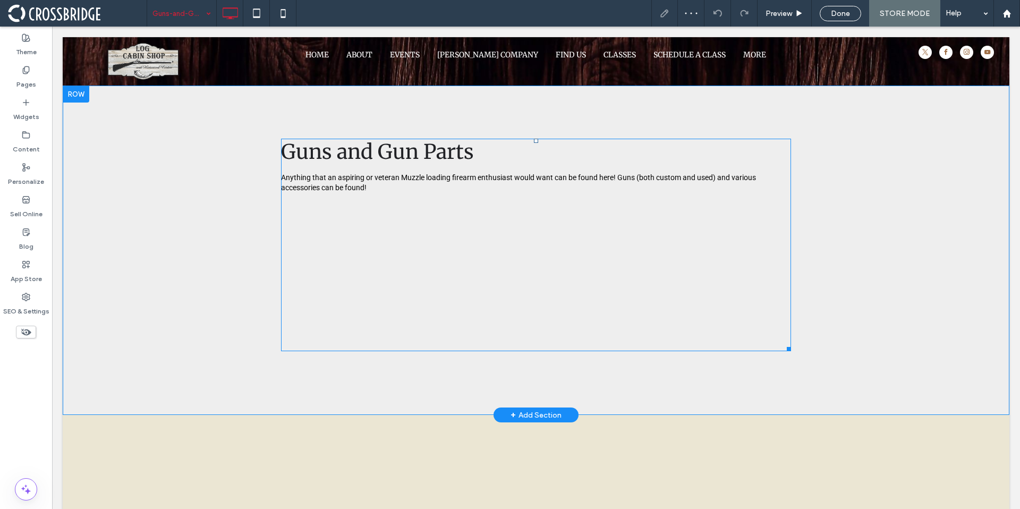
click at [363, 310] on span at bounding box center [536, 245] width 510 height 212
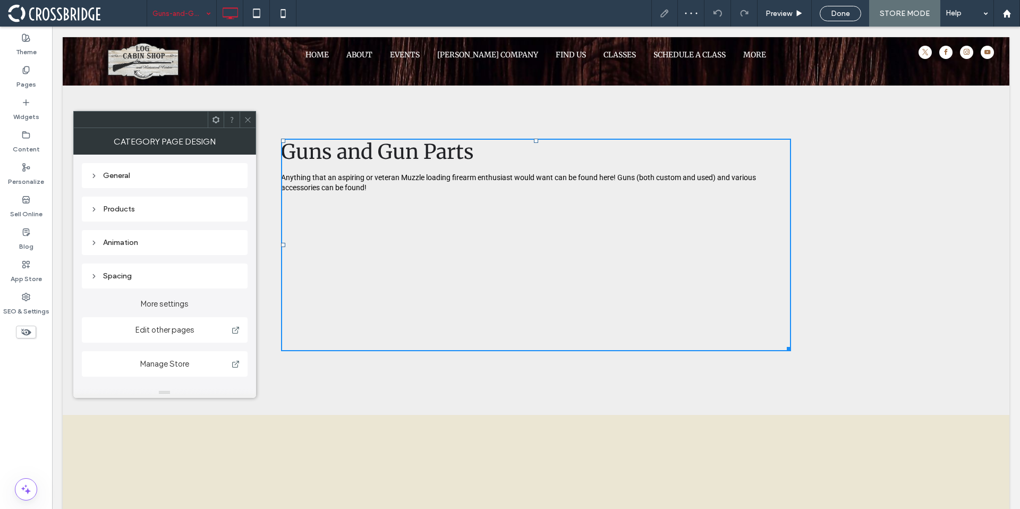
click at [104, 214] on div "Products" at bounding box center [164, 209] width 149 height 14
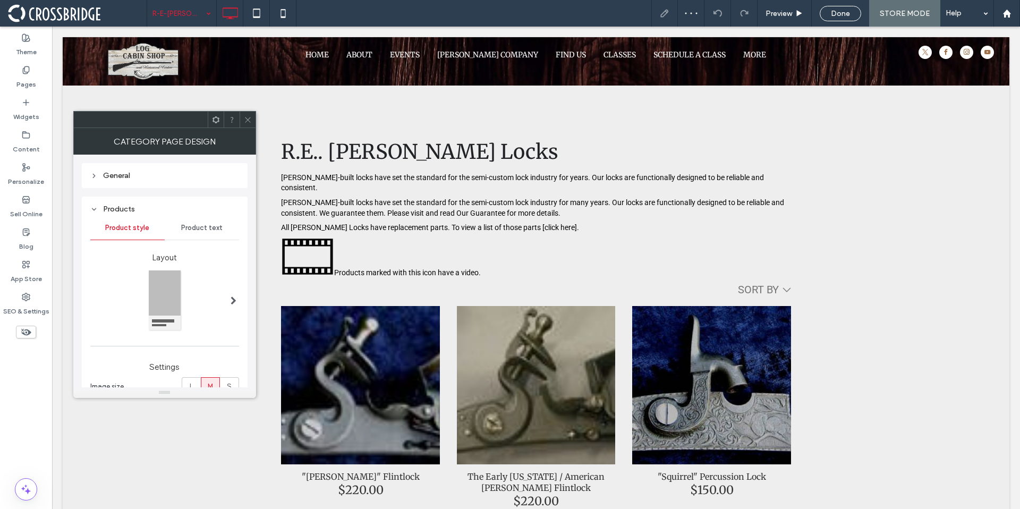
click at [249, 116] on icon at bounding box center [248, 120] width 8 height 8
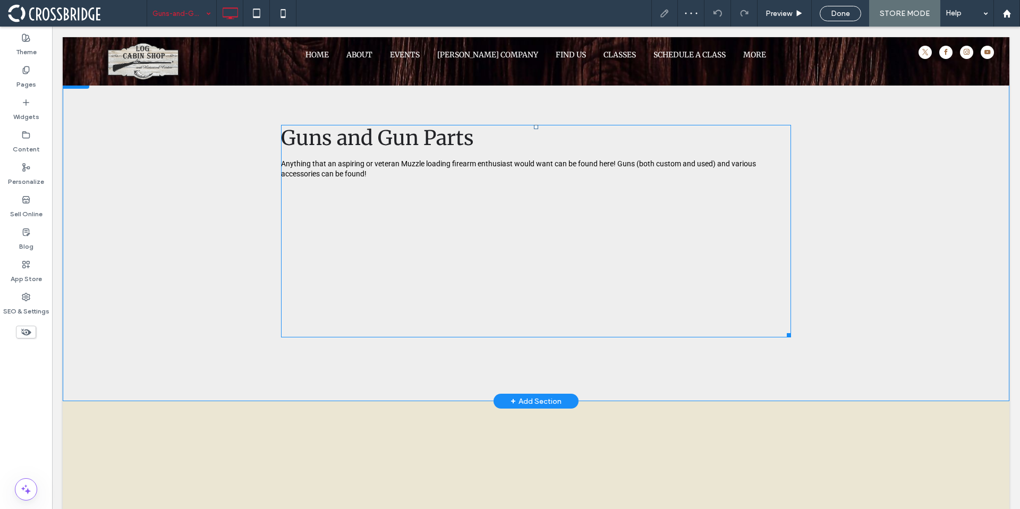
scroll to position [12, 0]
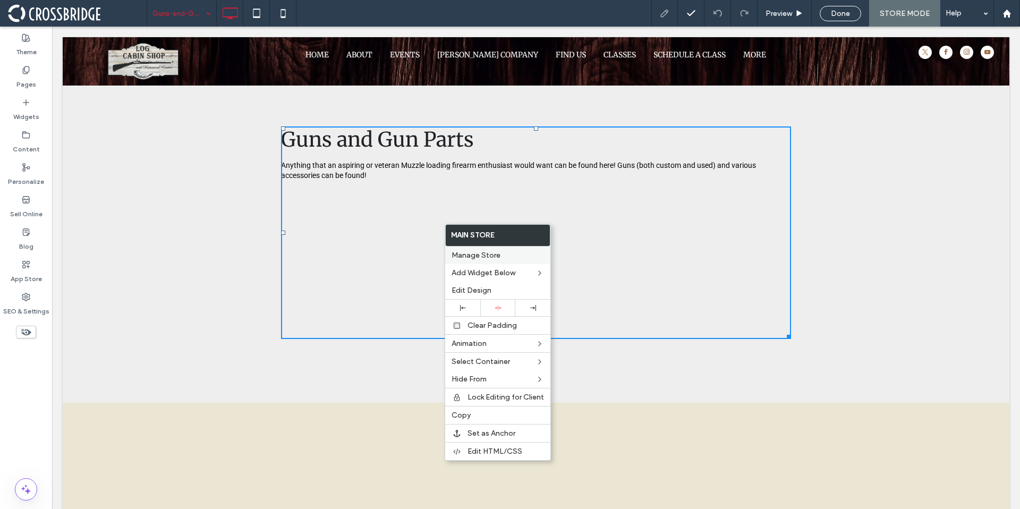
click at [489, 257] on span "Manage Store" at bounding box center [475, 255] width 49 height 9
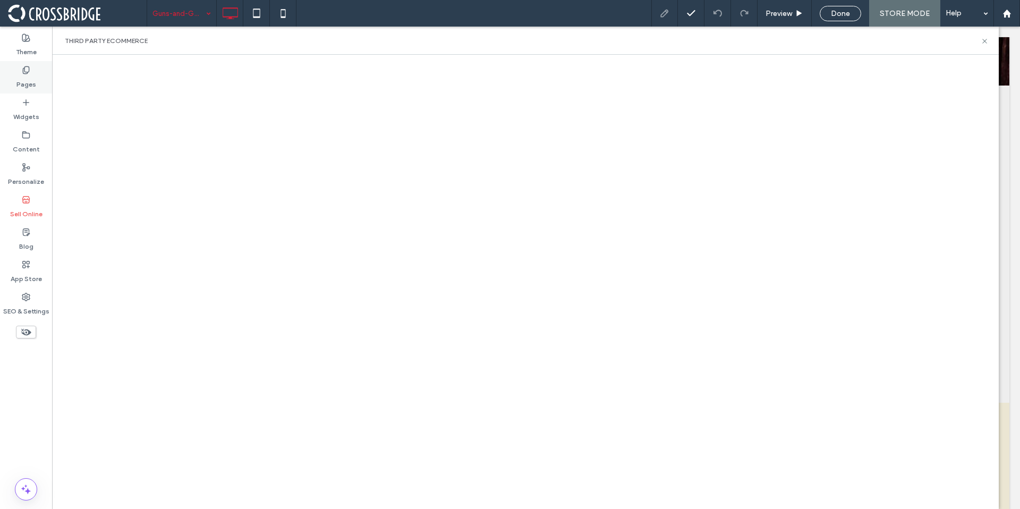
click at [29, 83] on label "Pages" at bounding box center [26, 81] width 20 height 15
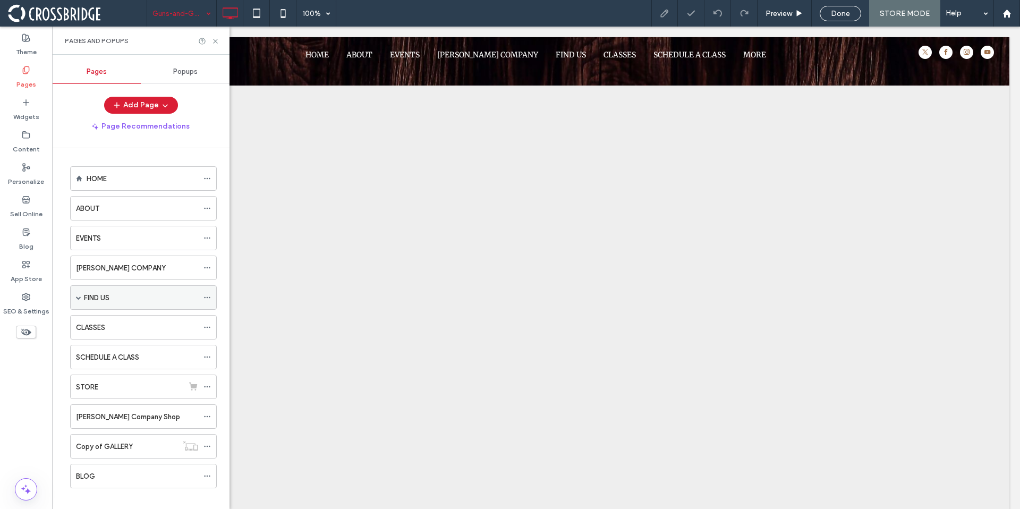
scroll to position [0, 0]
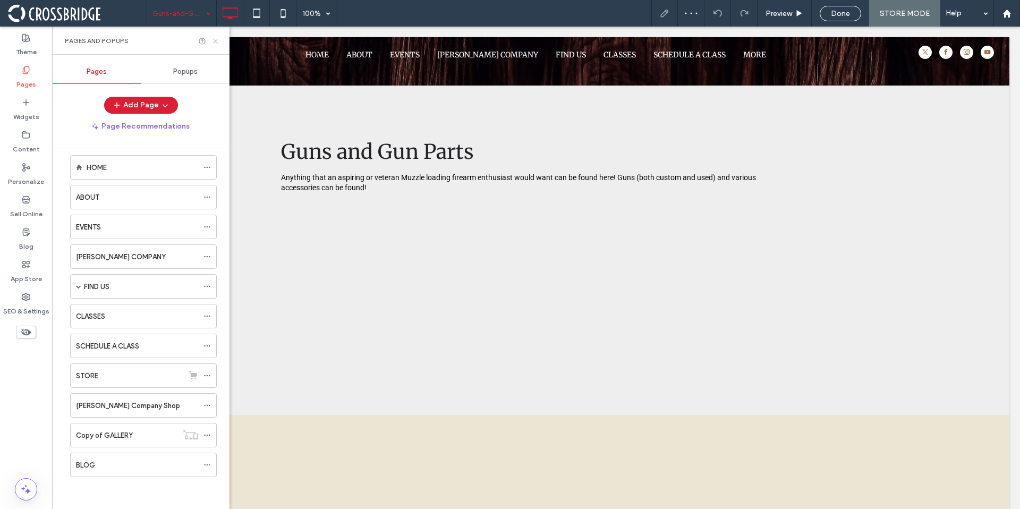
drag, startPoint x: 216, startPoint y: 42, endPoint x: 187, endPoint y: 37, distance: 28.6
click at [216, 42] on icon at bounding box center [215, 41] width 8 height 8
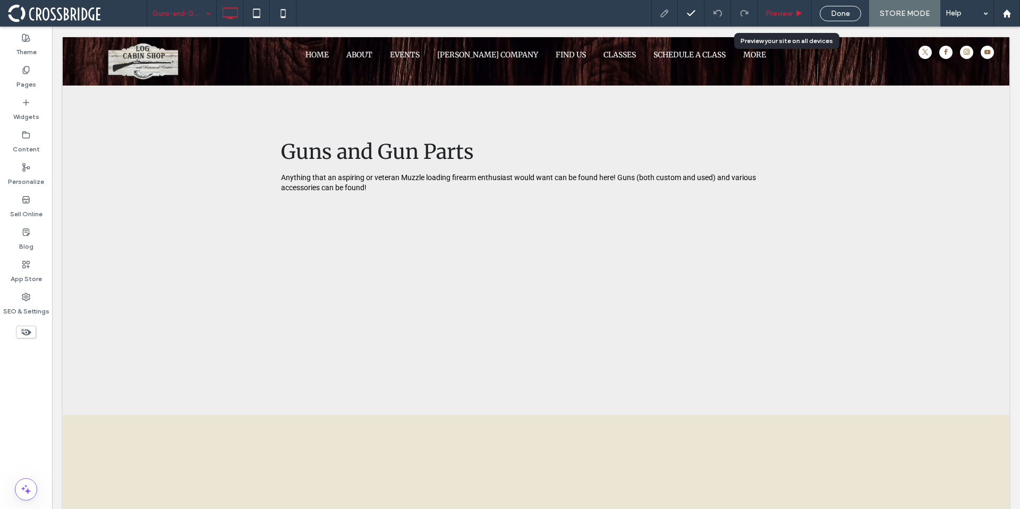
click at [790, 12] on span "Preview" at bounding box center [778, 13] width 27 height 9
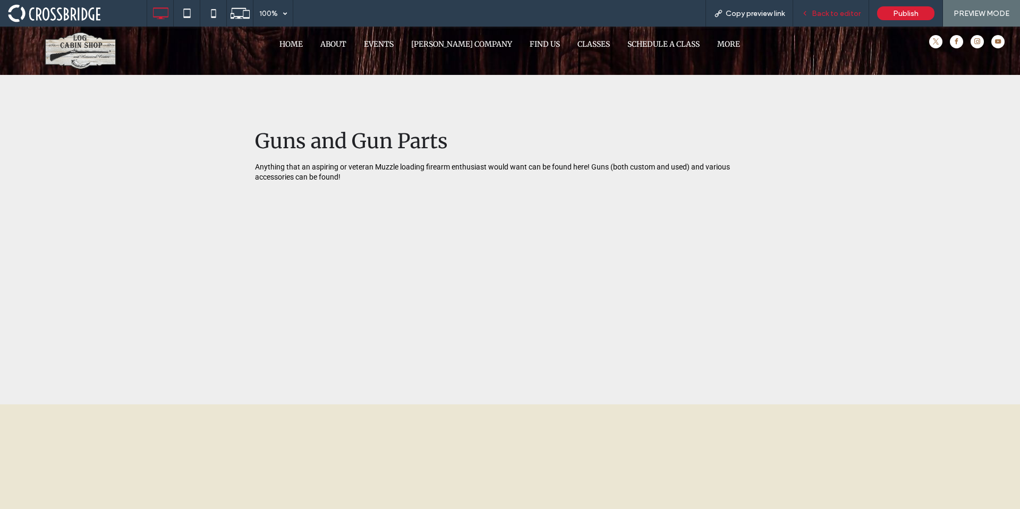
click at [834, 11] on span "Back to editor" at bounding box center [835, 13] width 49 height 9
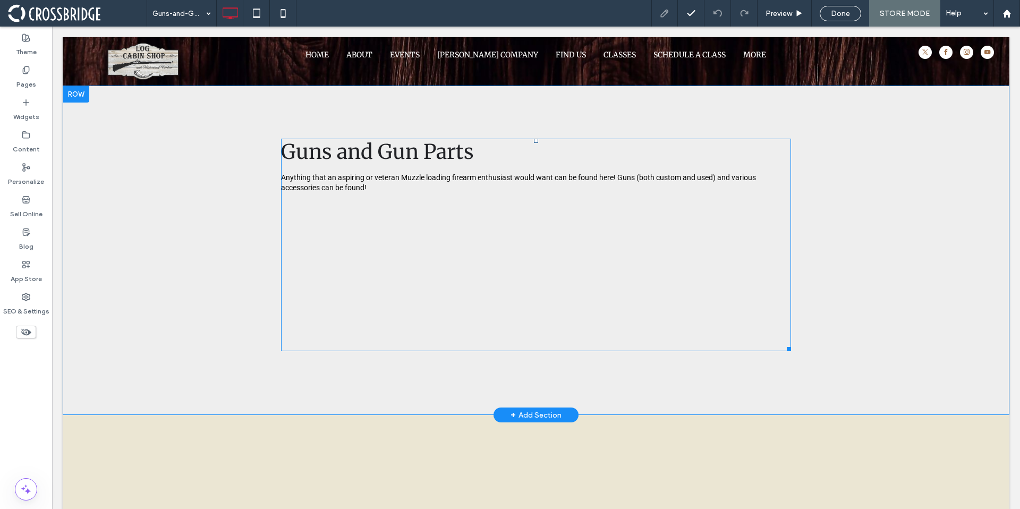
click at [394, 156] on span at bounding box center [536, 245] width 510 height 212
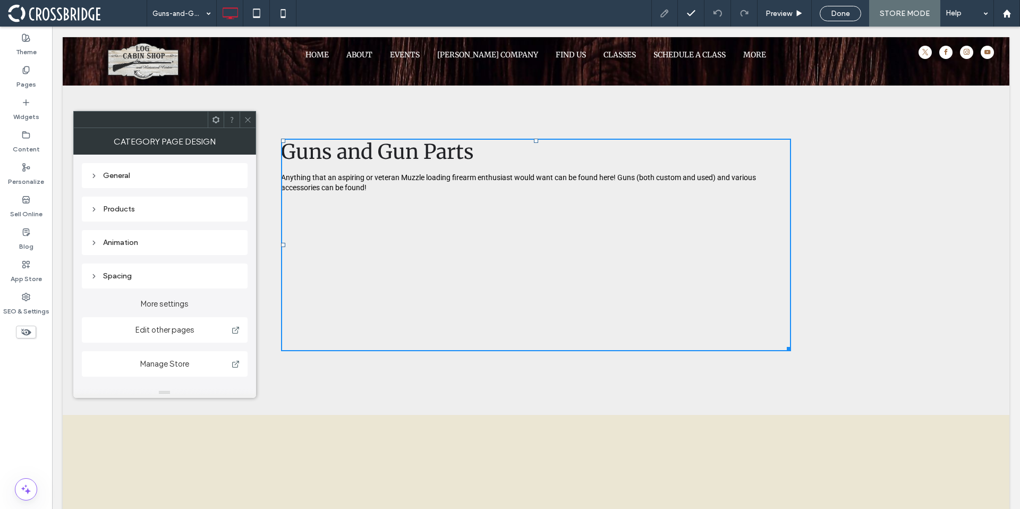
click at [97, 173] on div "General" at bounding box center [164, 175] width 149 height 9
click at [92, 207] on icon at bounding box center [93, 209] width 7 height 7
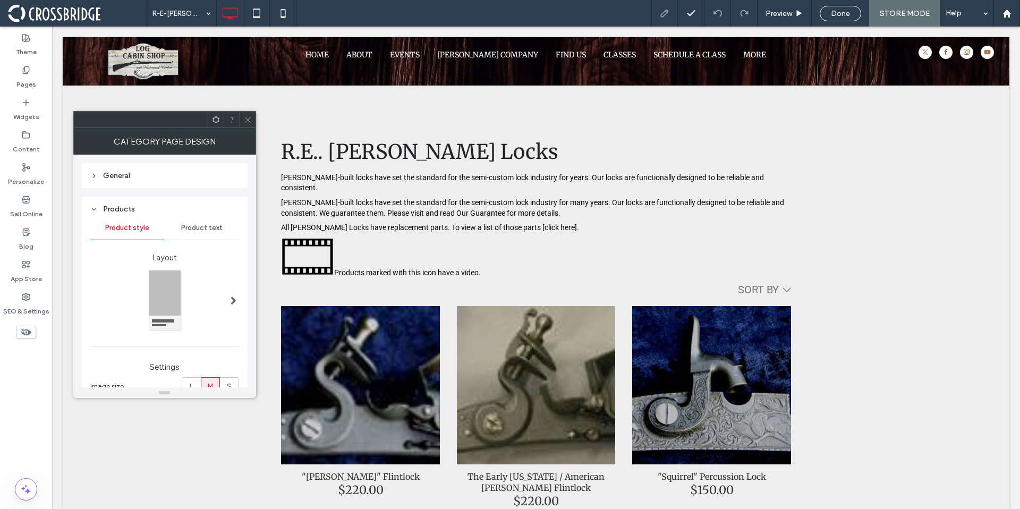
click at [246, 118] on use at bounding box center [247, 119] width 5 height 5
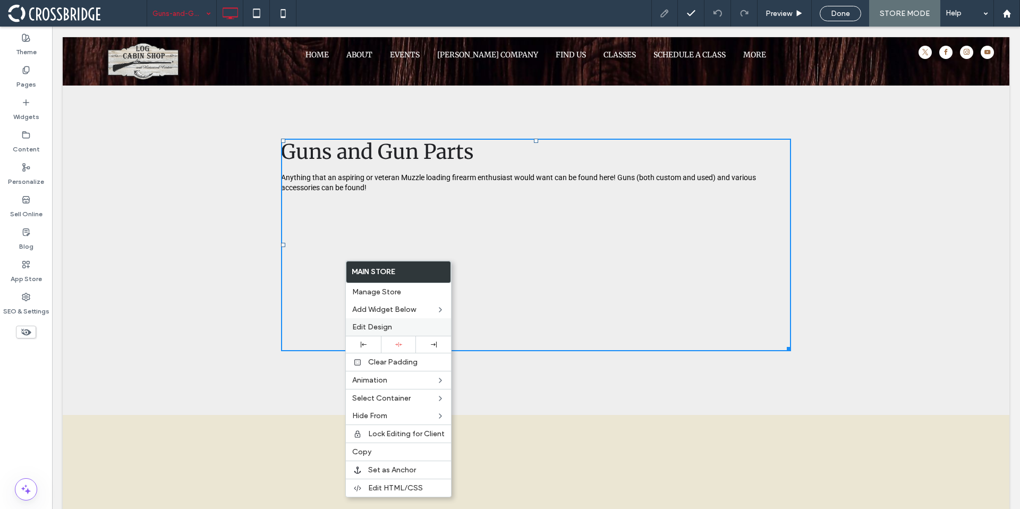
click at [389, 325] on span "Edit Design" at bounding box center [372, 326] width 40 height 9
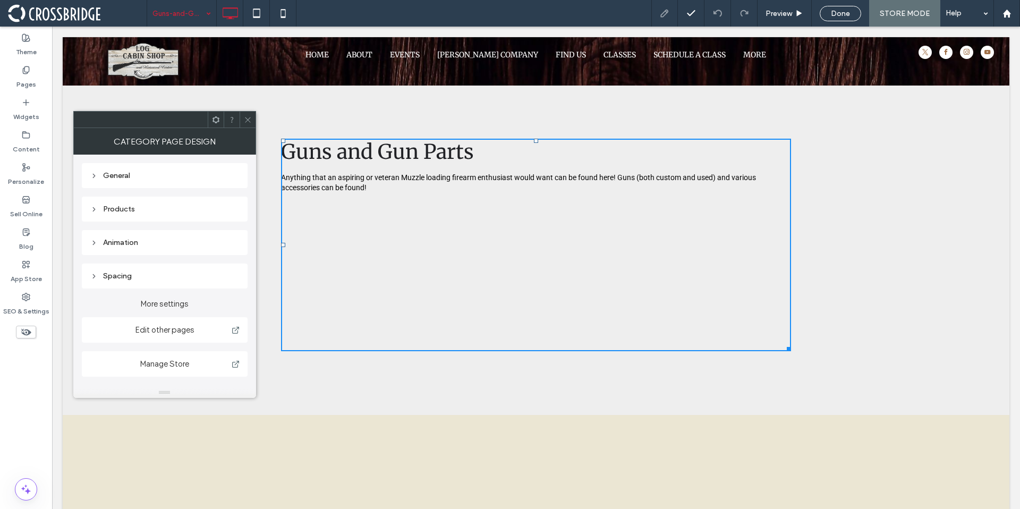
click at [114, 212] on div "Products" at bounding box center [164, 208] width 149 height 9
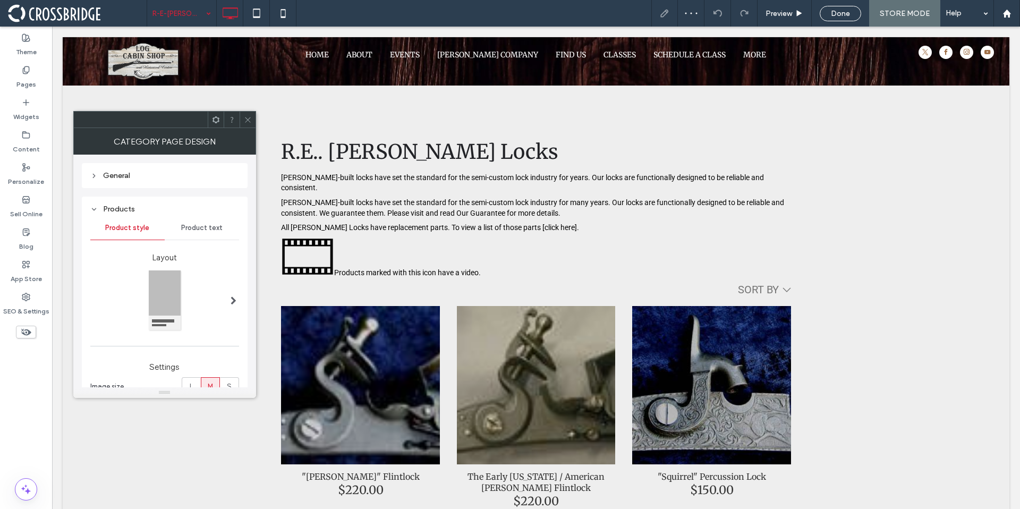
drag, startPoint x: 244, startPoint y: 125, endPoint x: 173, endPoint y: 61, distance: 95.9
click at [244, 125] on span at bounding box center [248, 120] width 8 height 16
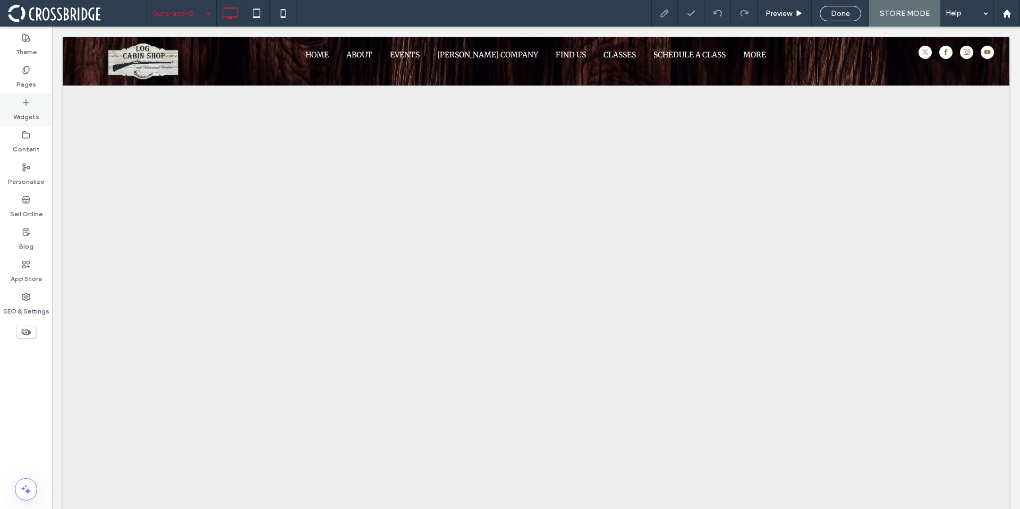
click at [20, 112] on label "Widgets" at bounding box center [26, 114] width 26 height 15
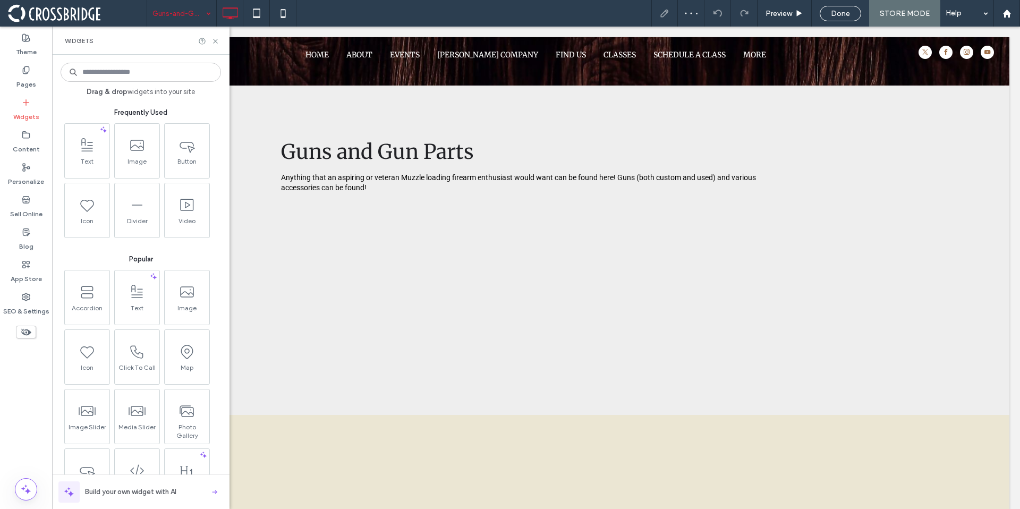
click at [118, 76] on input at bounding box center [141, 72] width 160 height 19
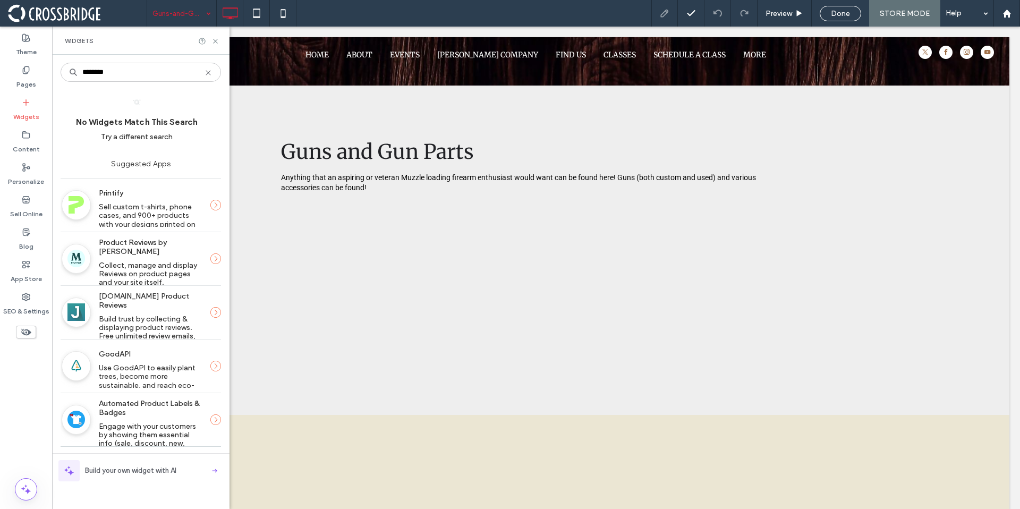
type input "*******"
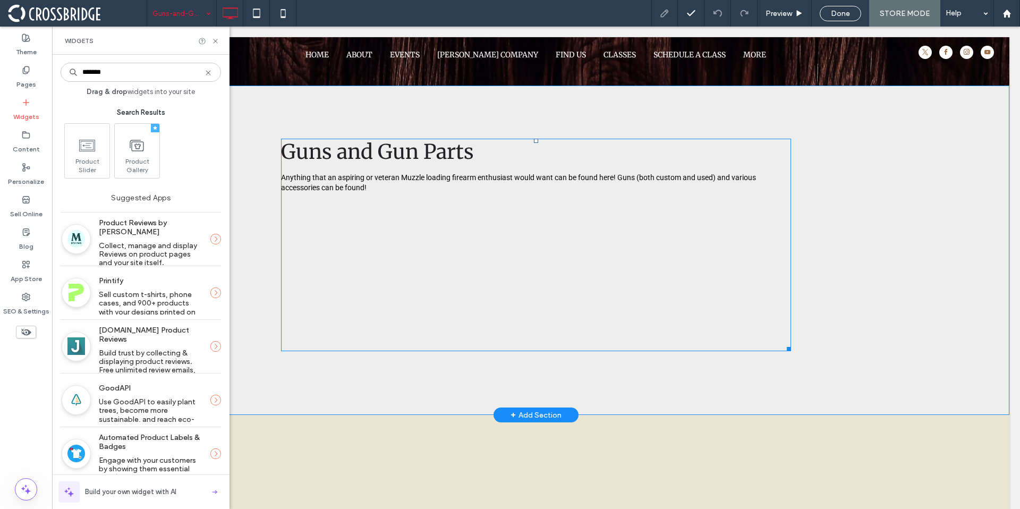
click at [365, 251] on span at bounding box center [536, 245] width 510 height 212
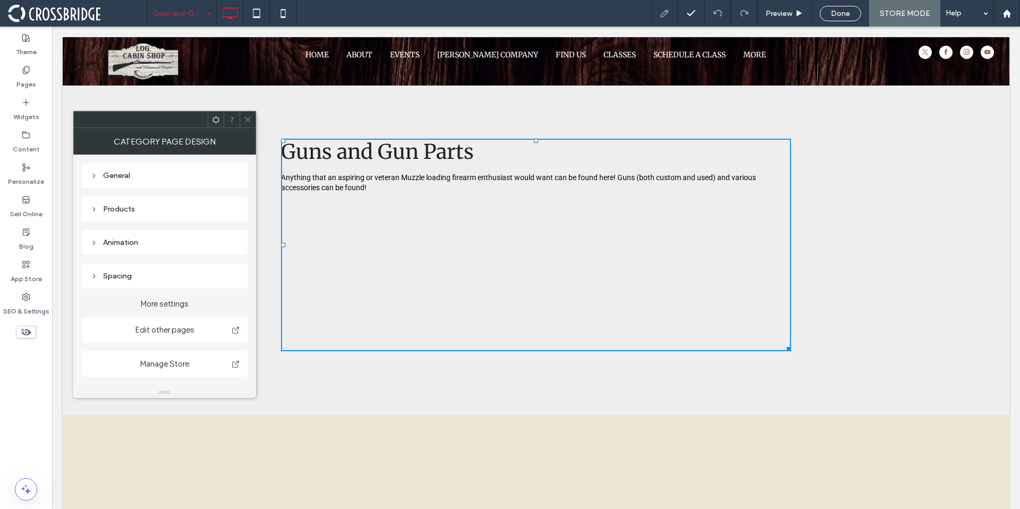
click at [245, 121] on icon at bounding box center [248, 120] width 8 height 8
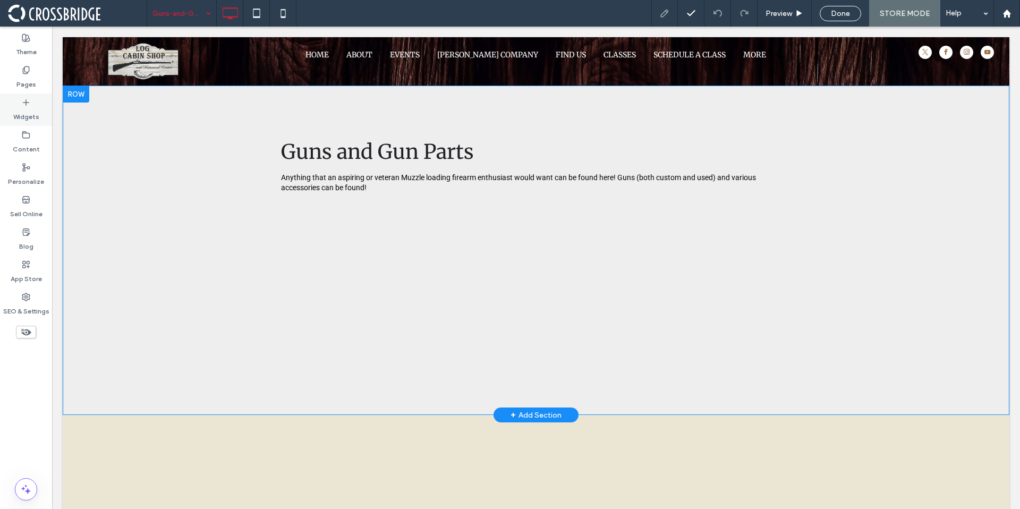
click at [23, 120] on label "Widgets" at bounding box center [26, 114] width 26 height 15
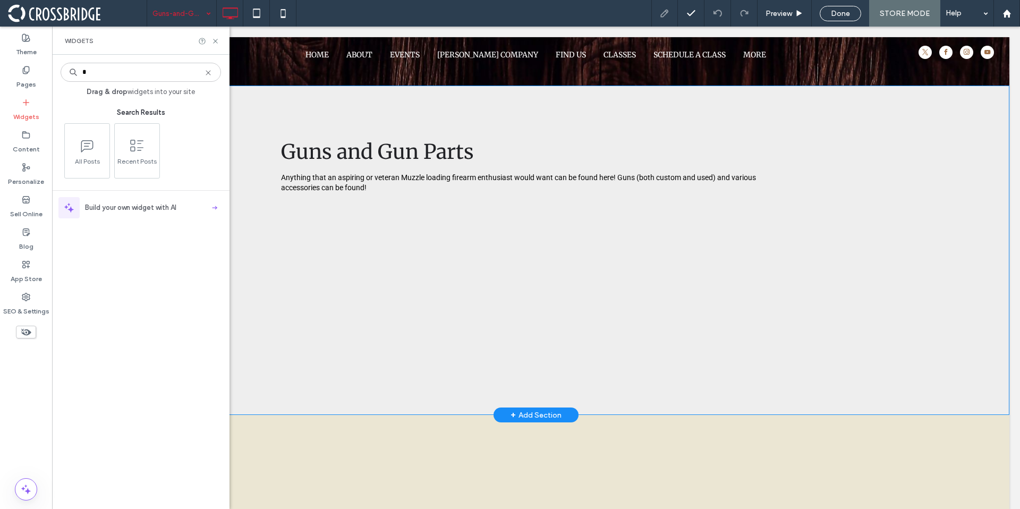
type input "*"
type input "****"
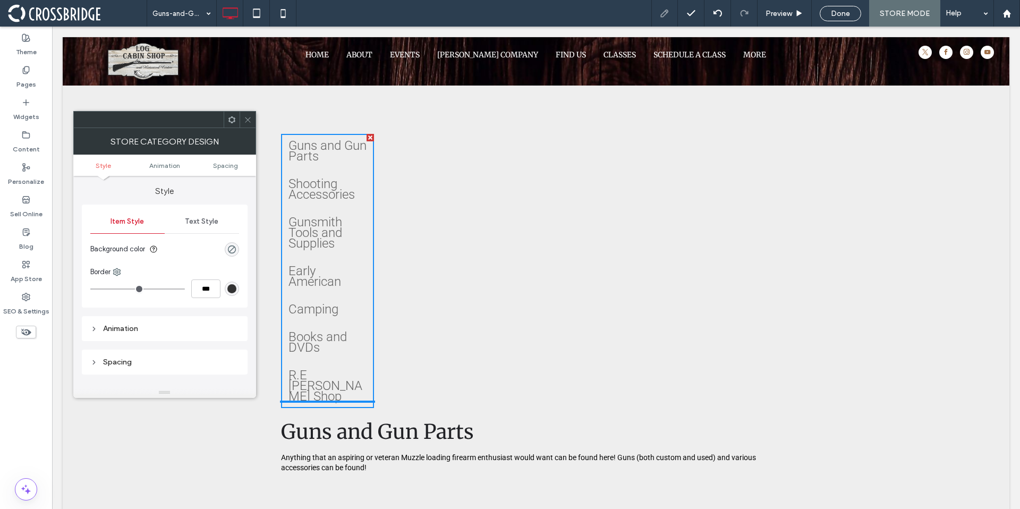
click at [190, 222] on span "Text Style" at bounding box center [201, 221] width 33 height 8
click at [172, 165] on span "Animation" at bounding box center [164, 165] width 31 height 8
click at [208, 166] on link "Spacing" at bounding box center [225, 165] width 61 height 8
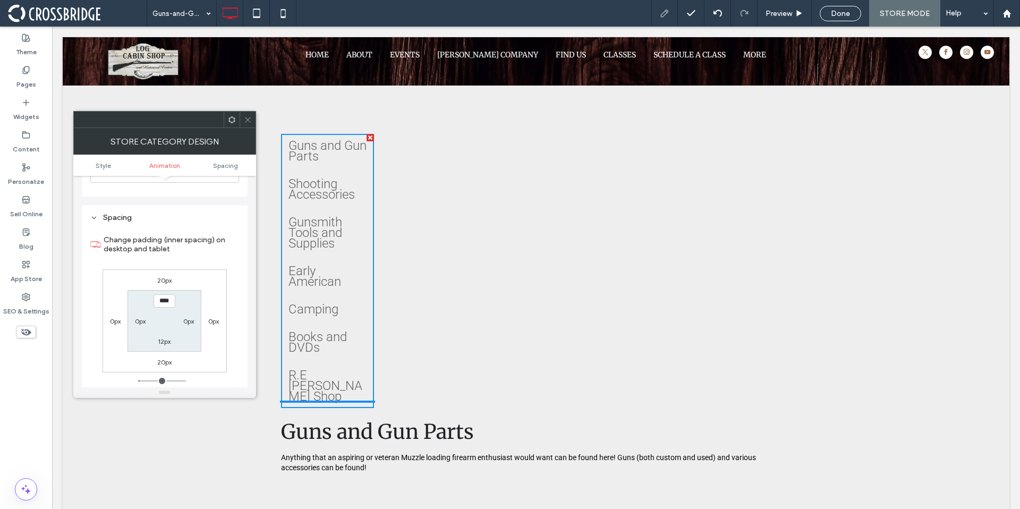
scroll to position [554, 0]
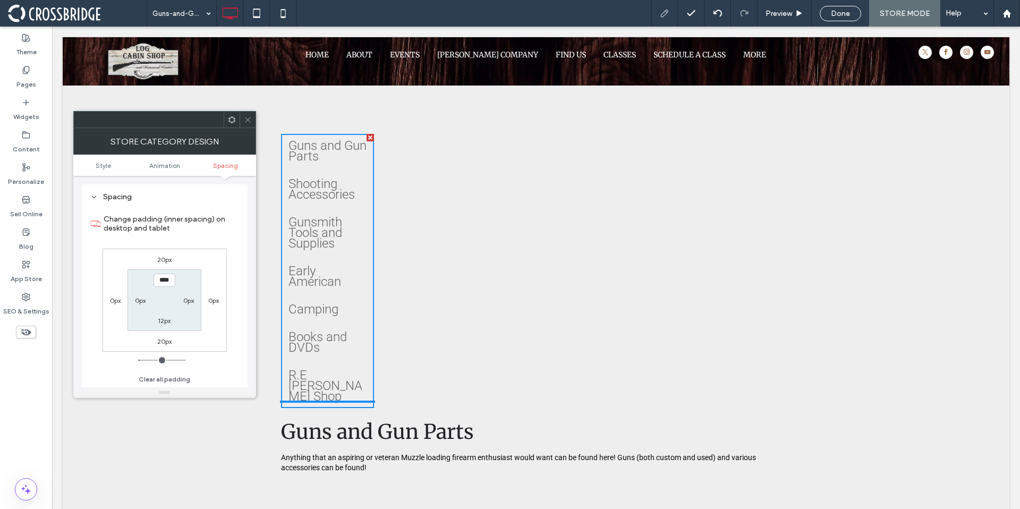
click at [97, 170] on ul "Style Animation Spacing" at bounding box center [164, 165] width 183 height 21
click at [105, 164] on span "Style" at bounding box center [103, 165] width 15 height 8
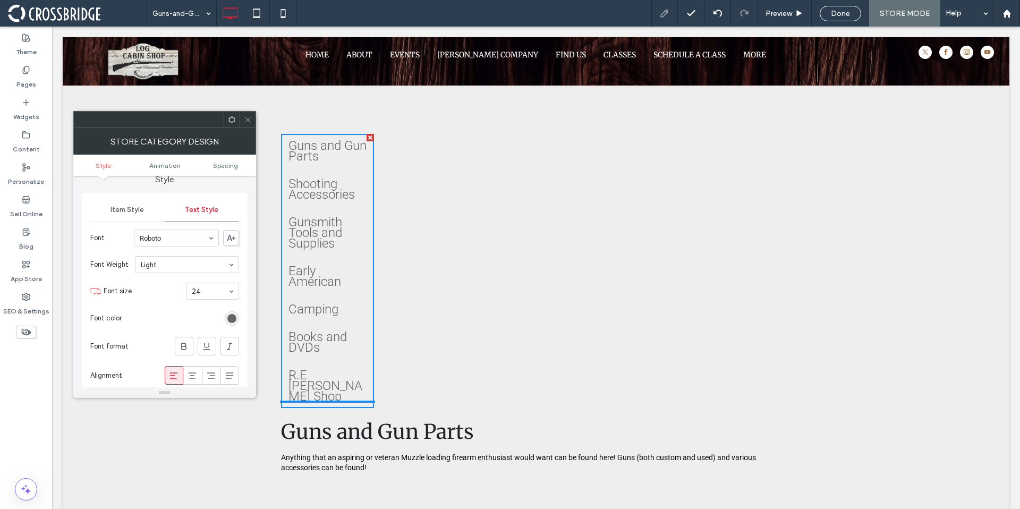
scroll to position [0, 0]
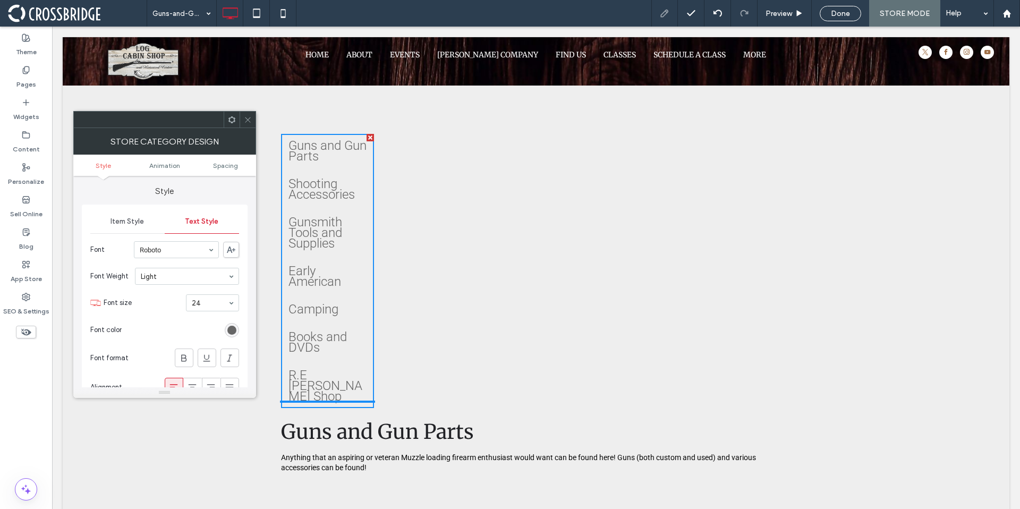
click at [251, 116] on icon at bounding box center [248, 120] width 8 height 8
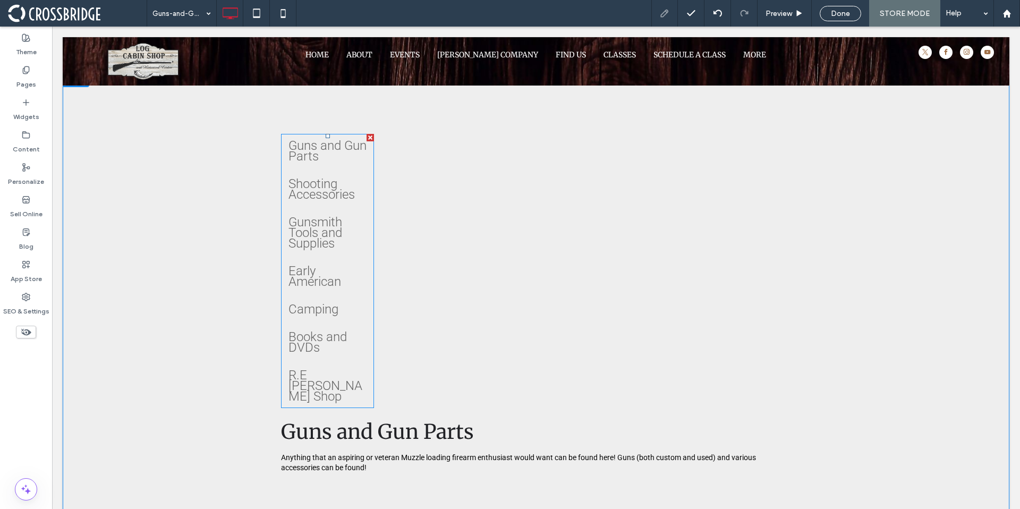
click at [366, 138] on div at bounding box center [369, 137] width 7 height 7
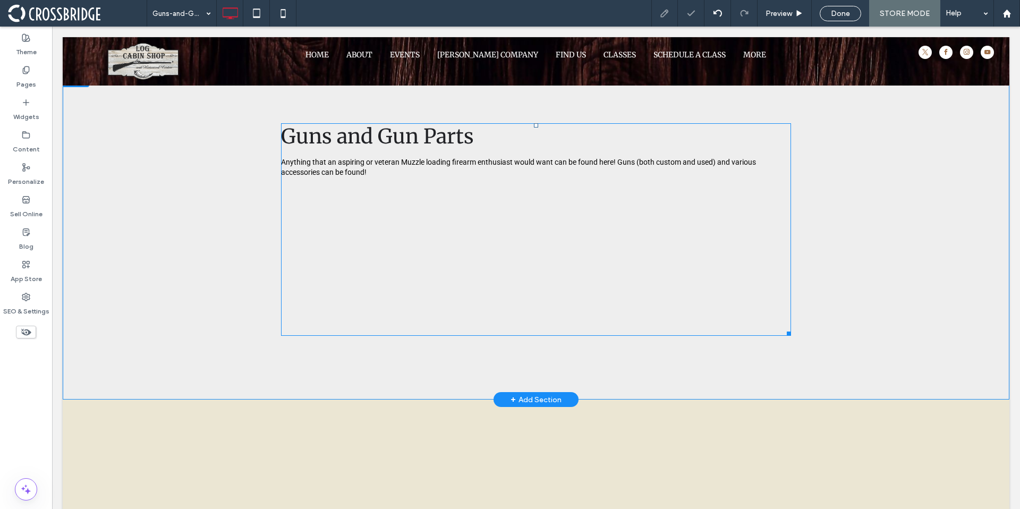
click at [415, 247] on div "Guns and Gun Parts Anything that an aspiring or veteran Muzzle loading firearm …" at bounding box center [536, 229] width 510 height 212
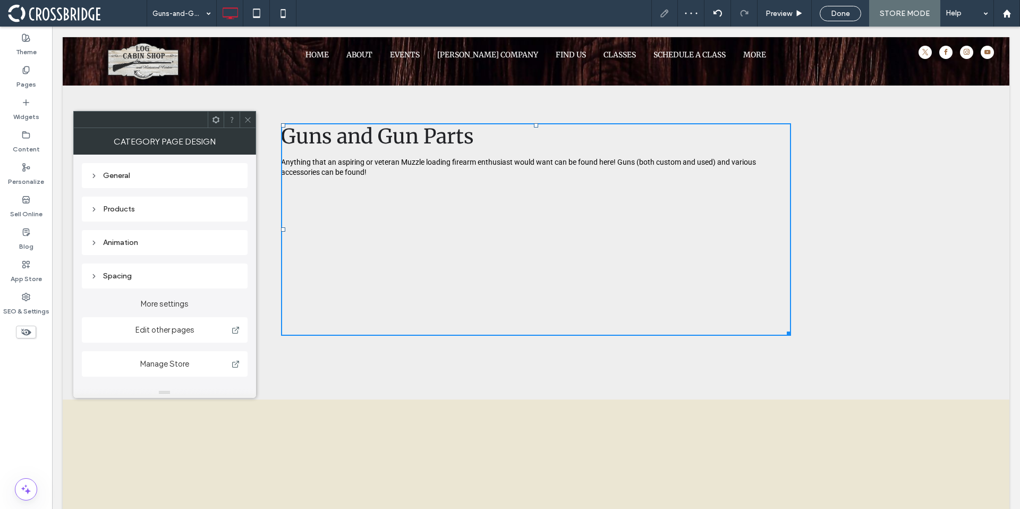
click at [94, 243] on use at bounding box center [94, 243] width 2 height 4
click at [94, 243] on use at bounding box center [94, 243] width 4 height 2
click at [93, 210] on icon at bounding box center [93, 209] width 7 height 7
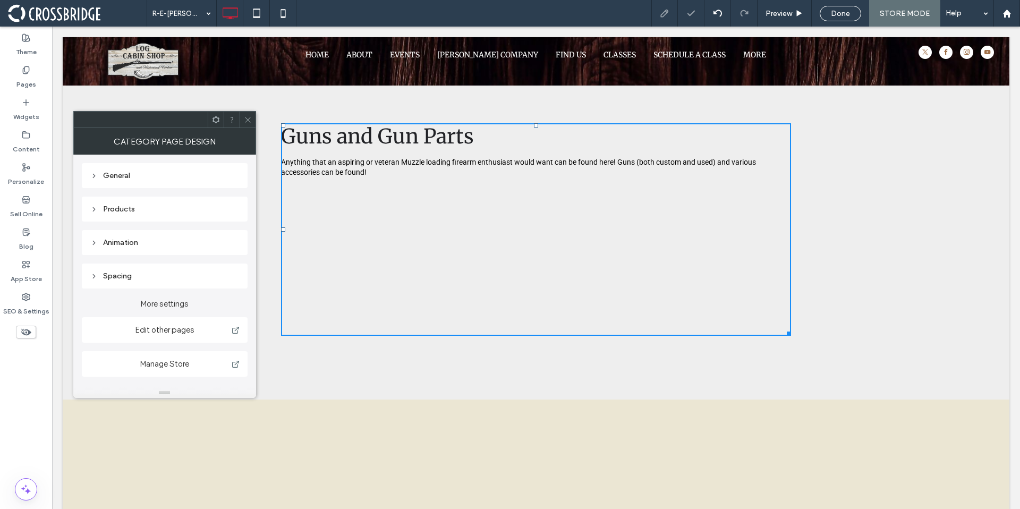
click at [96, 209] on icon at bounding box center [93, 209] width 7 height 7
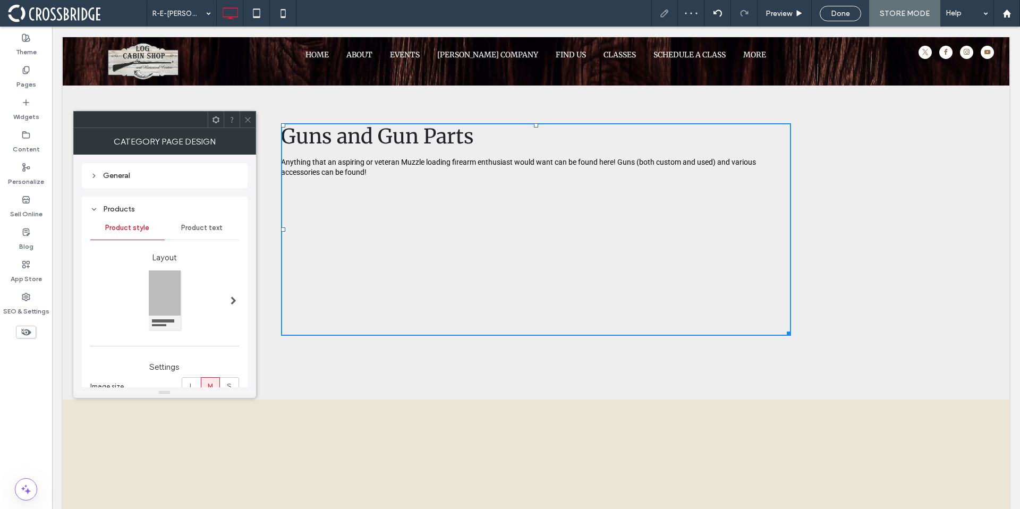
click at [96, 209] on icon at bounding box center [93, 209] width 7 height 7
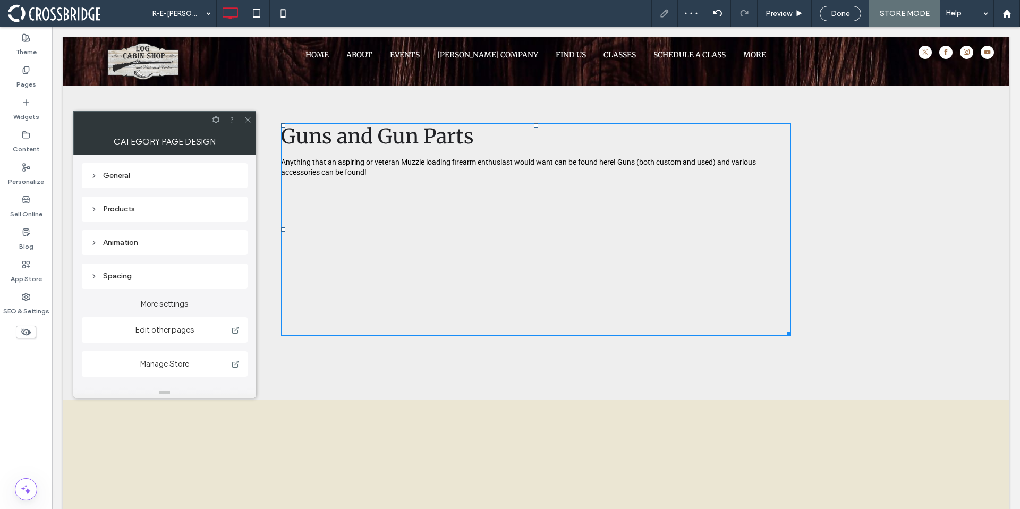
click at [96, 209] on icon at bounding box center [93, 209] width 7 height 7
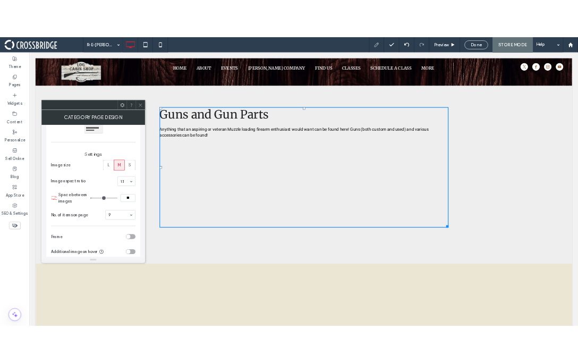
scroll to position [23, 0]
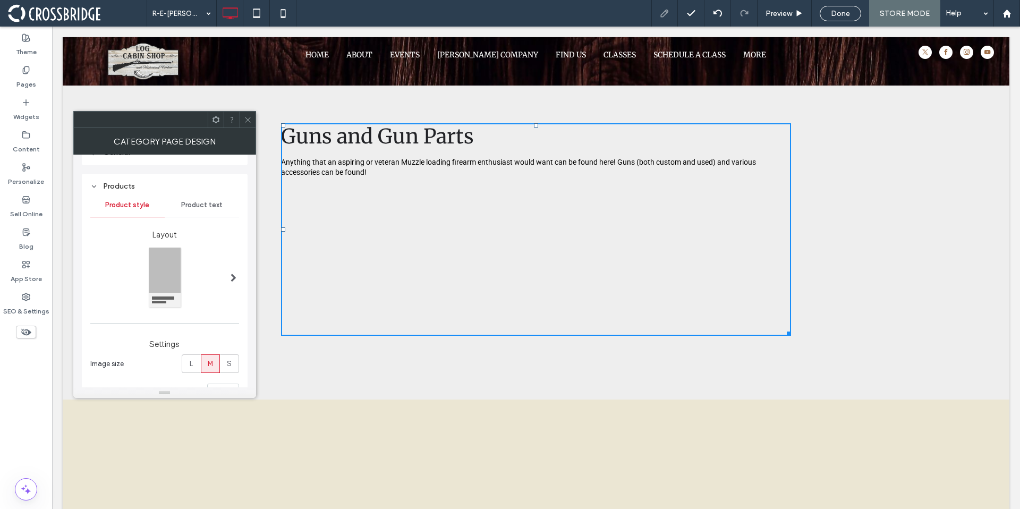
click at [243, 117] on div at bounding box center [247, 120] width 16 height 16
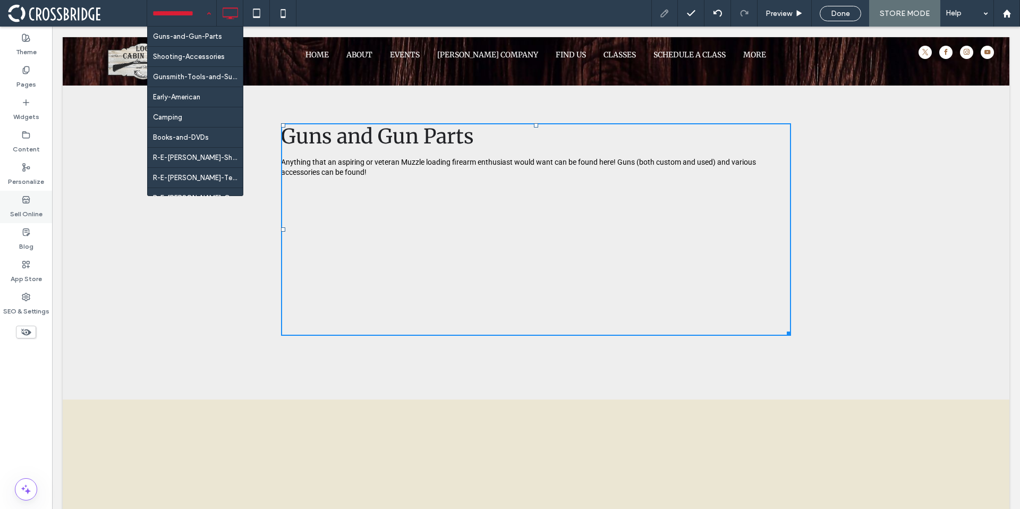
click at [24, 197] on icon at bounding box center [26, 199] width 8 height 8
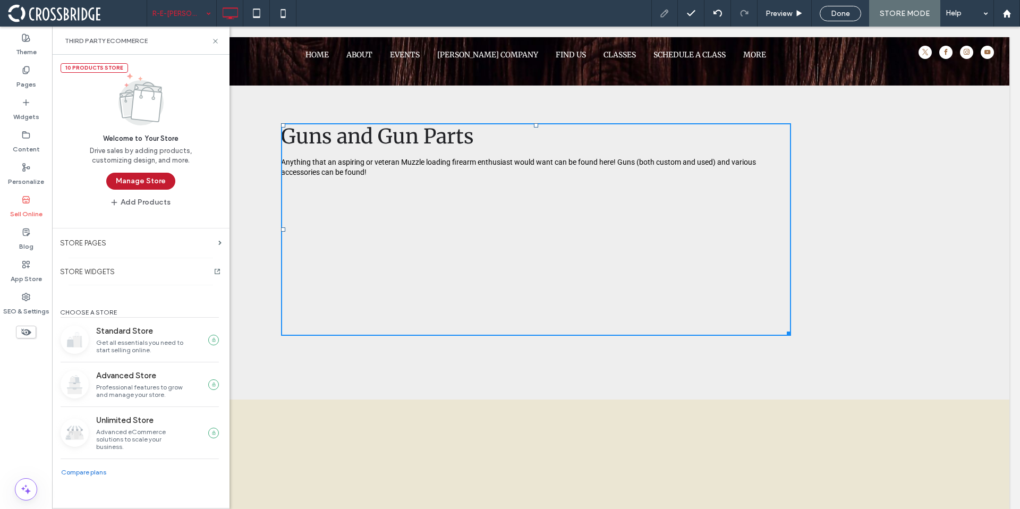
click at [139, 181] on button "Manage Store" at bounding box center [140, 181] width 69 height 17
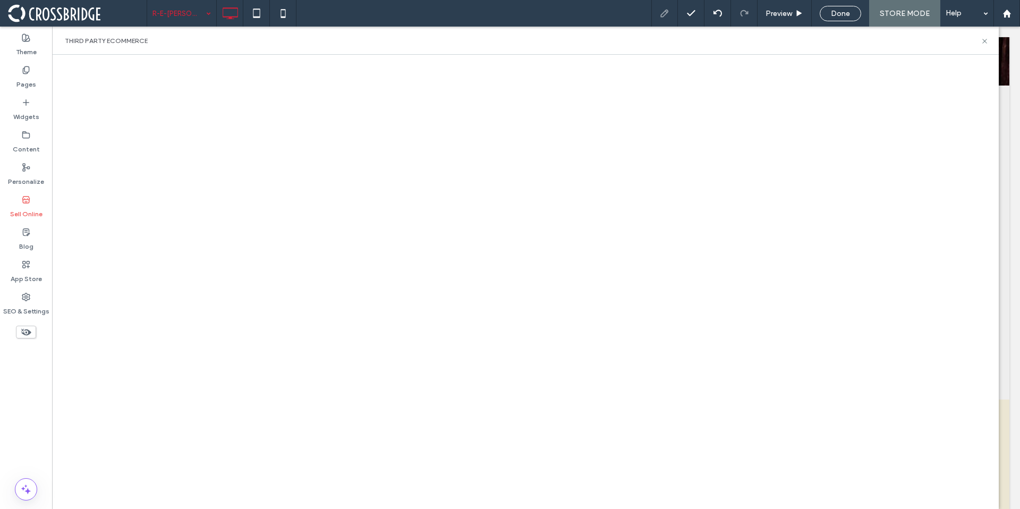
click at [28, 202] on use at bounding box center [25, 199] width 7 height 6
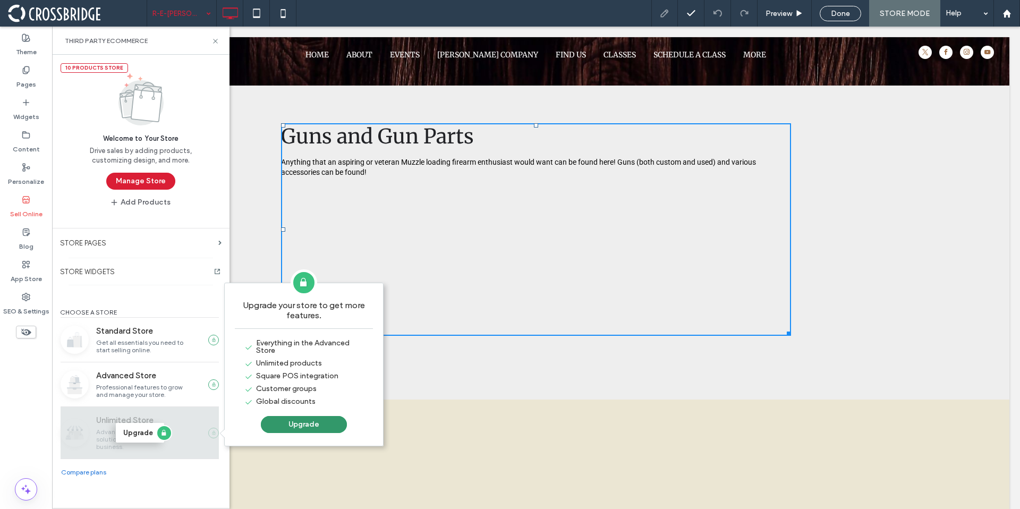
click at [273, 427] on button "Upgrade" at bounding box center [304, 424] width 86 height 17
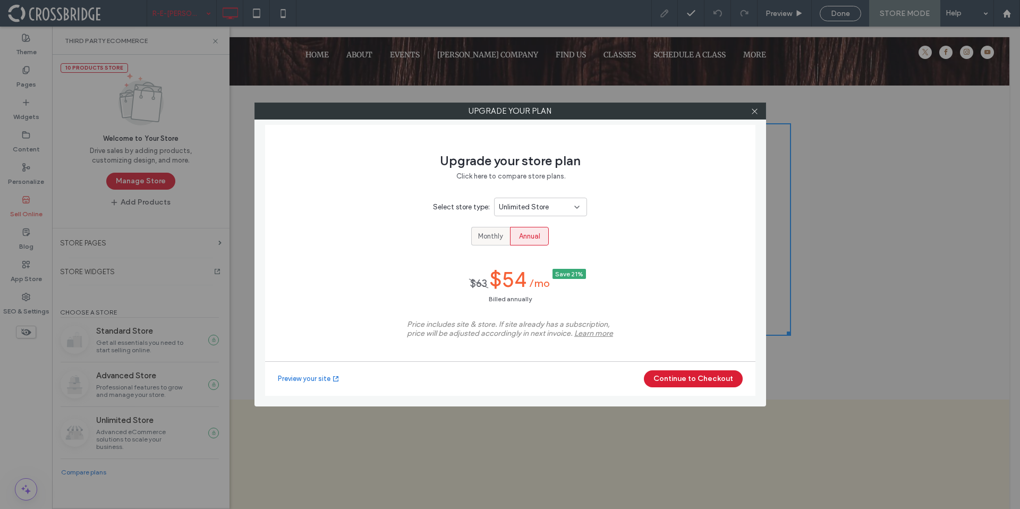
click at [480, 235] on span "Monthly" at bounding box center [490, 236] width 25 height 11
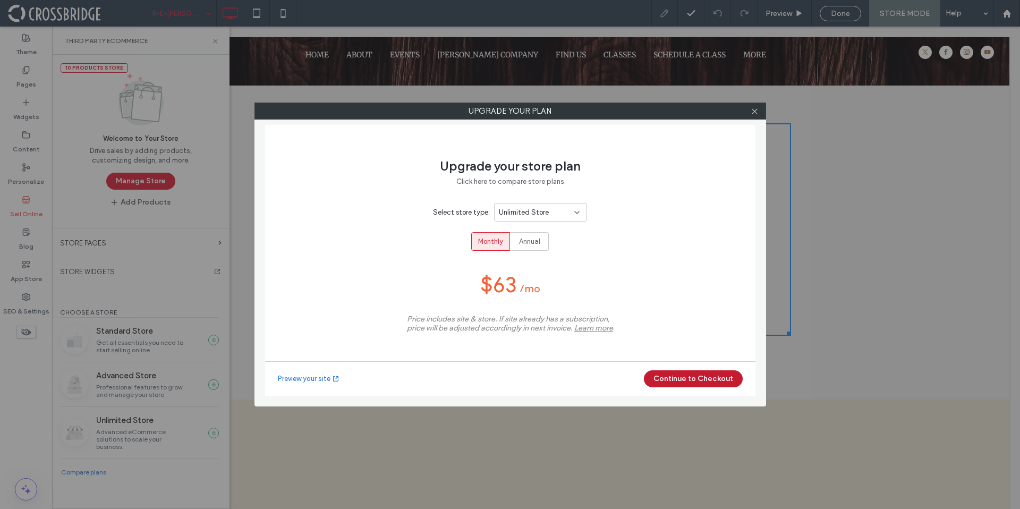
click at [696, 383] on button "Continue to Checkout" at bounding box center [693, 378] width 99 height 17
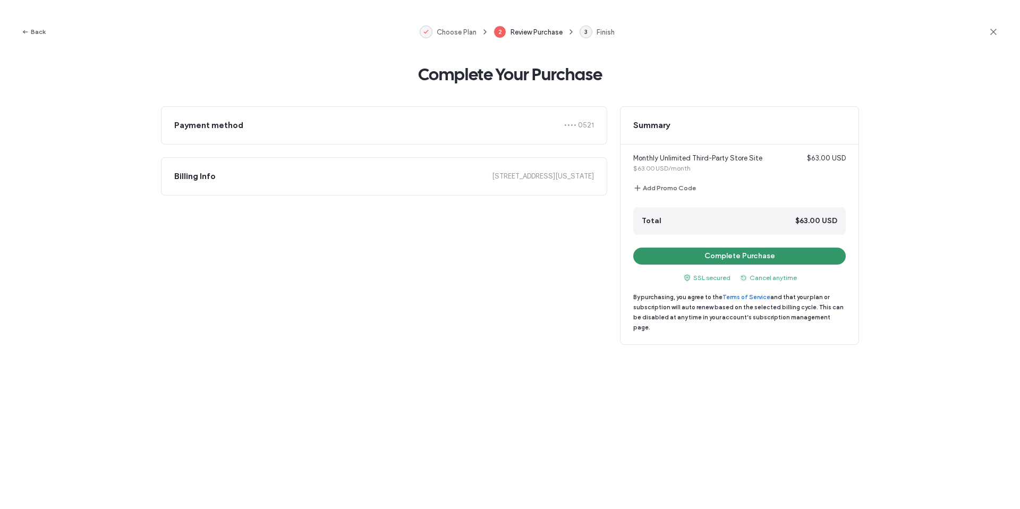
click at [691, 258] on button "Complete Purchase" at bounding box center [739, 255] width 212 height 17
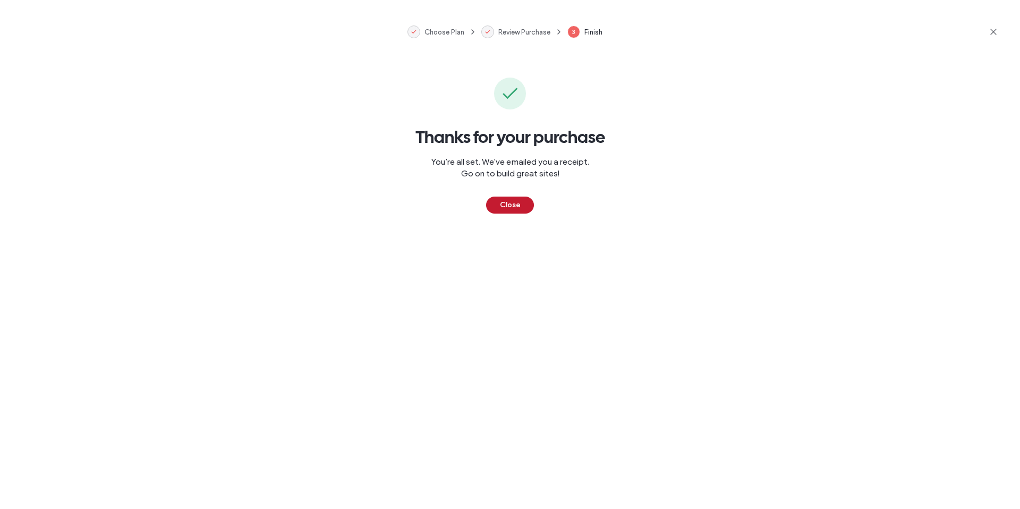
click at [497, 204] on button "Close" at bounding box center [510, 204] width 48 height 17
click at [497, 204] on div "Unlimited Store" at bounding box center [540, 212] width 93 height 19
